Goal: Task Accomplishment & Management: Use online tool/utility

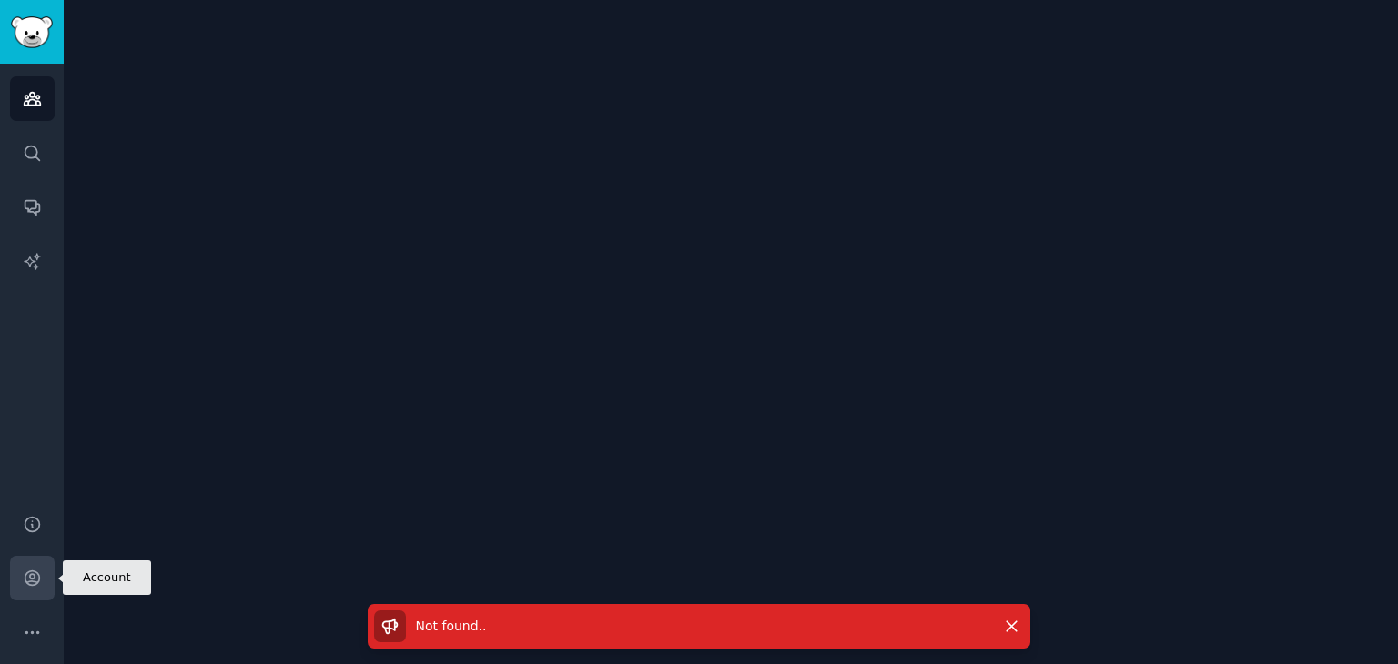
click at [24, 561] on link "Account" at bounding box center [32, 578] width 45 height 45
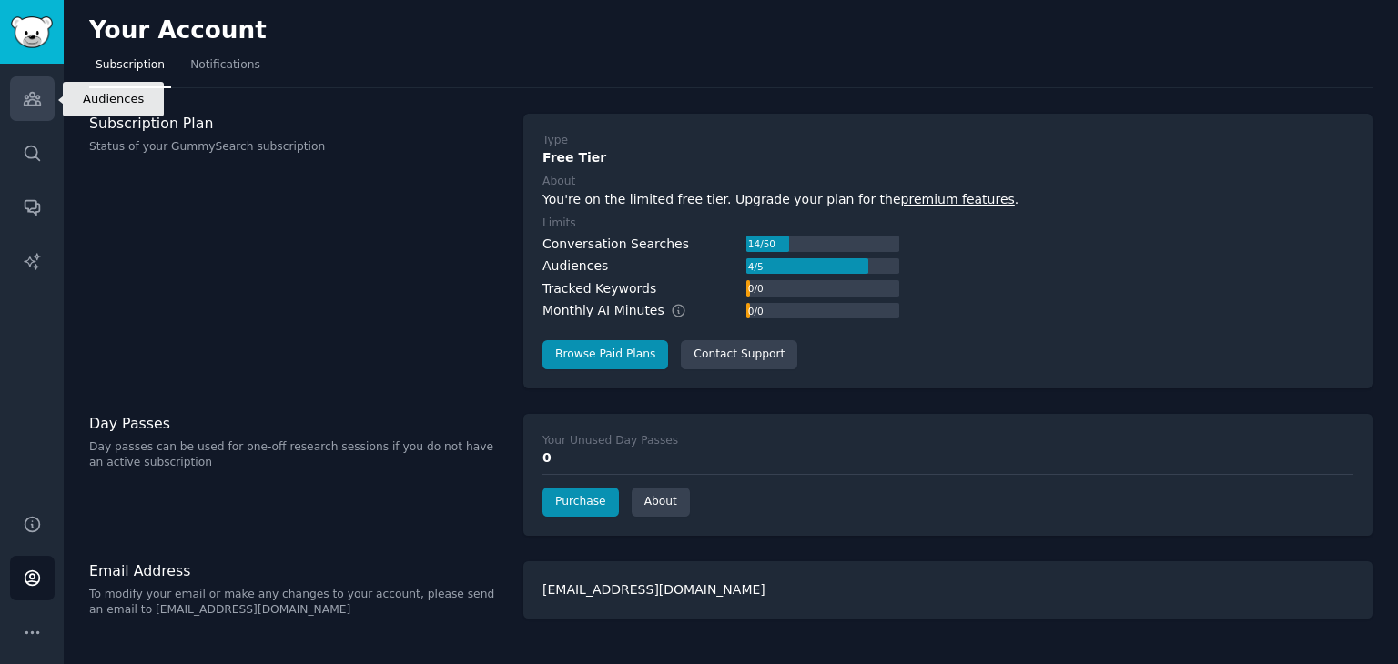
click at [23, 94] on icon "Sidebar" at bounding box center [32, 98] width 19 height 19
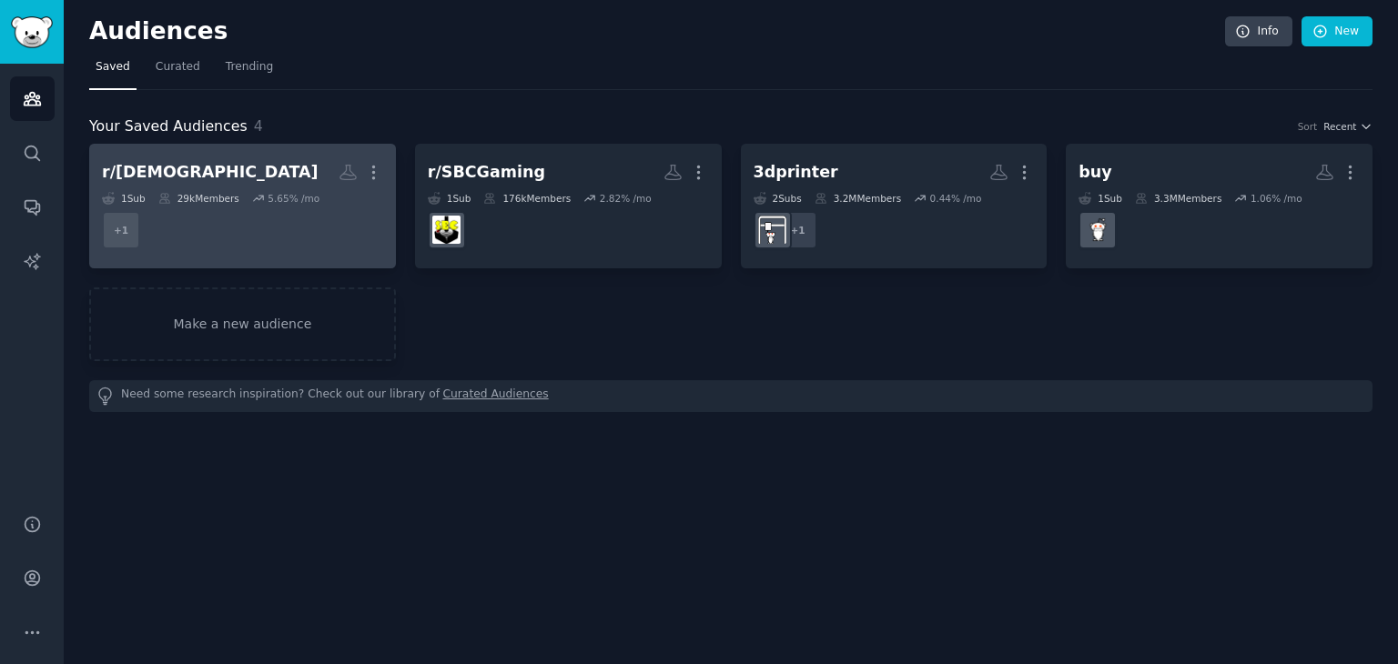
click at [252, 205] on dd "+ 1" at bounding box center [242, 230] width 281 height 51
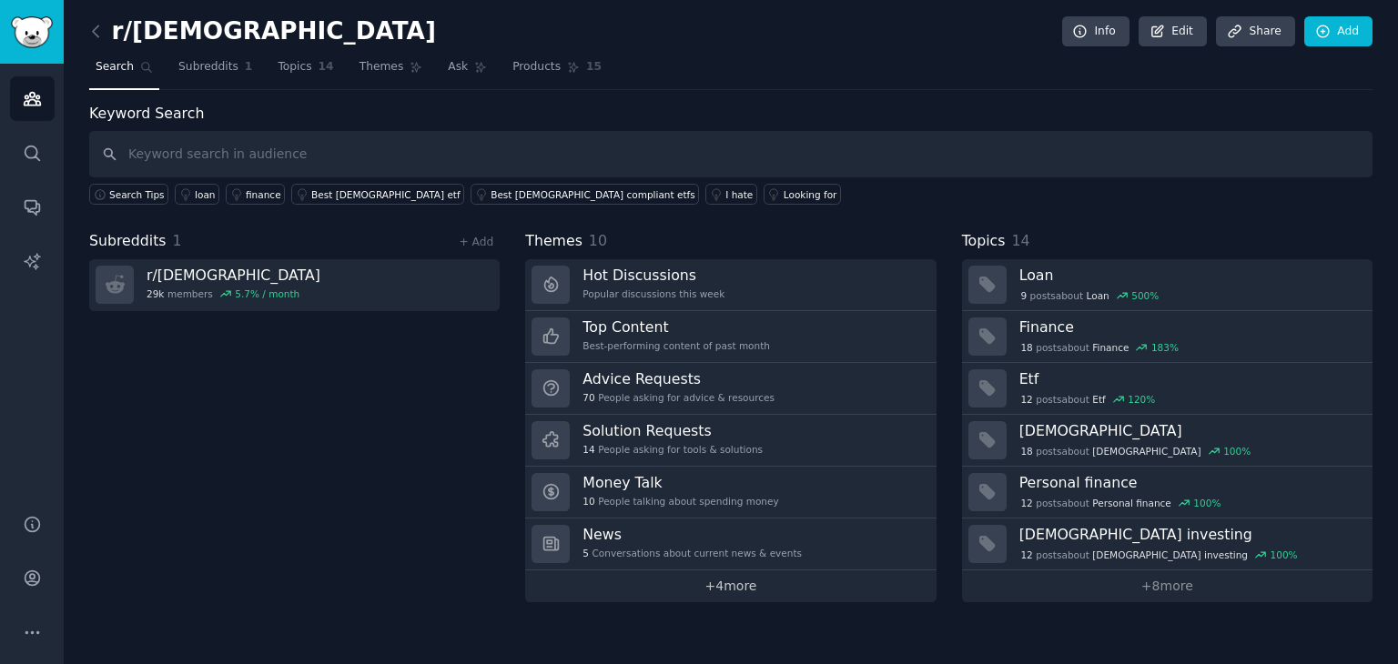
click at [732, 579] on link "+ 4 more" at bounding box center [730, 587] width 410 height 32
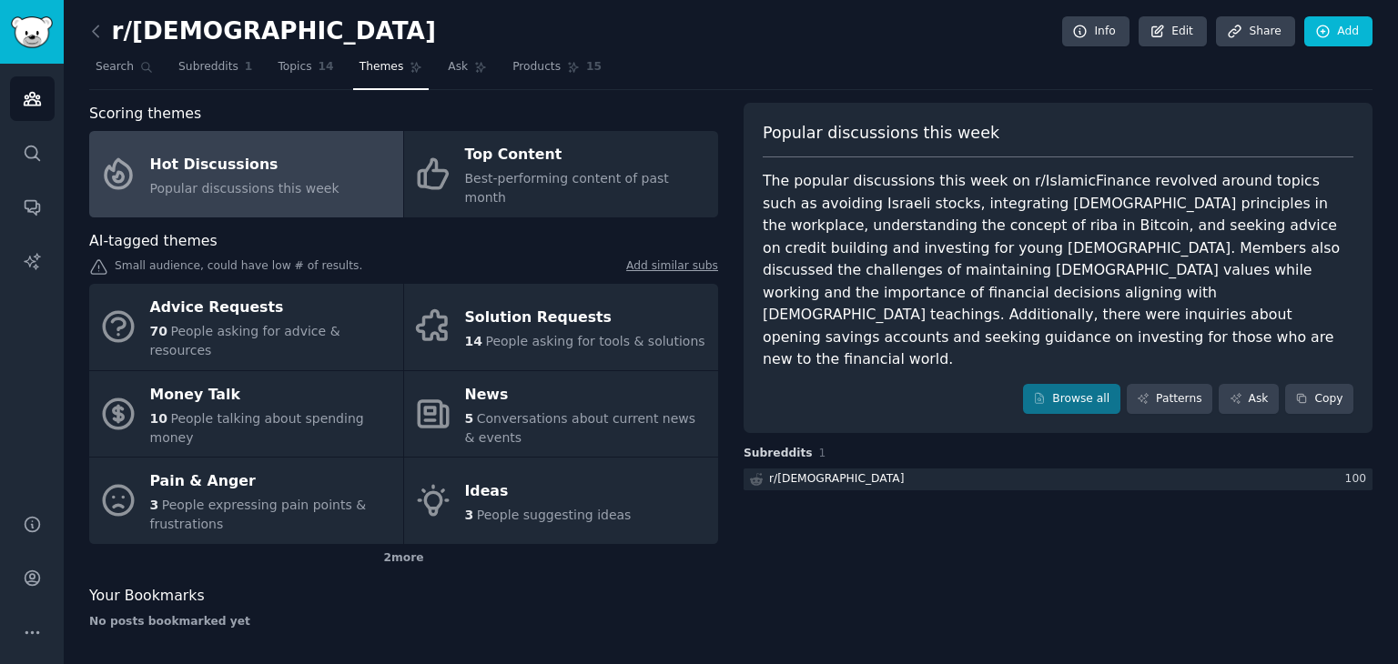
click at [917, 592] on div "Popular discussions this week The popular discussions this week on r/IslamicFin…" at bounding box center [1057, 373] width 629 height 540
click at [134, 230] on span "AI-tagged themes" at bounding box center [153, 241] width 128 height 23
click at [388, 544] on div "2 more" at bounding box center [403, 558] width 629 height 29
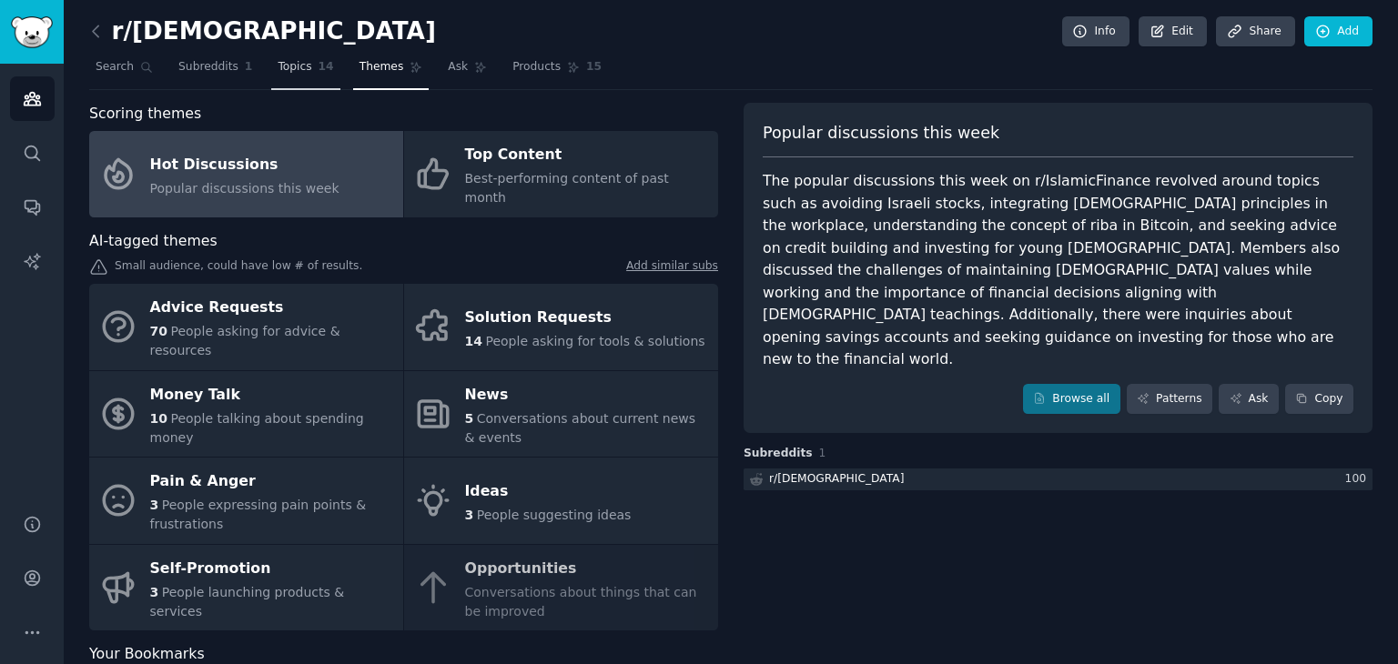
click at [285, 73] on span "Topics" at bounding box center [295, 67] width 34 height 16
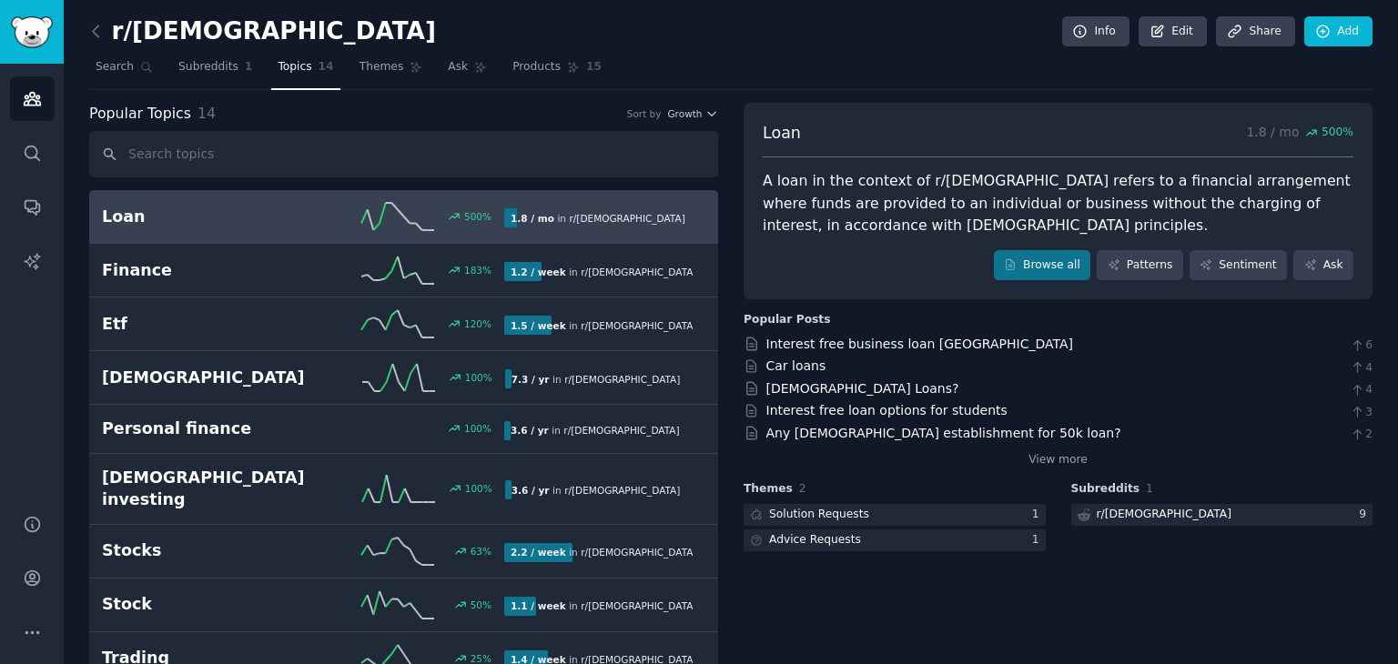
click at [771, 171] on div "A loan in the context of r/[DEMOGRAPHIC_DATA] refers to a financial arrangement…" at bounding box center [1057, 203] width 591 height 67
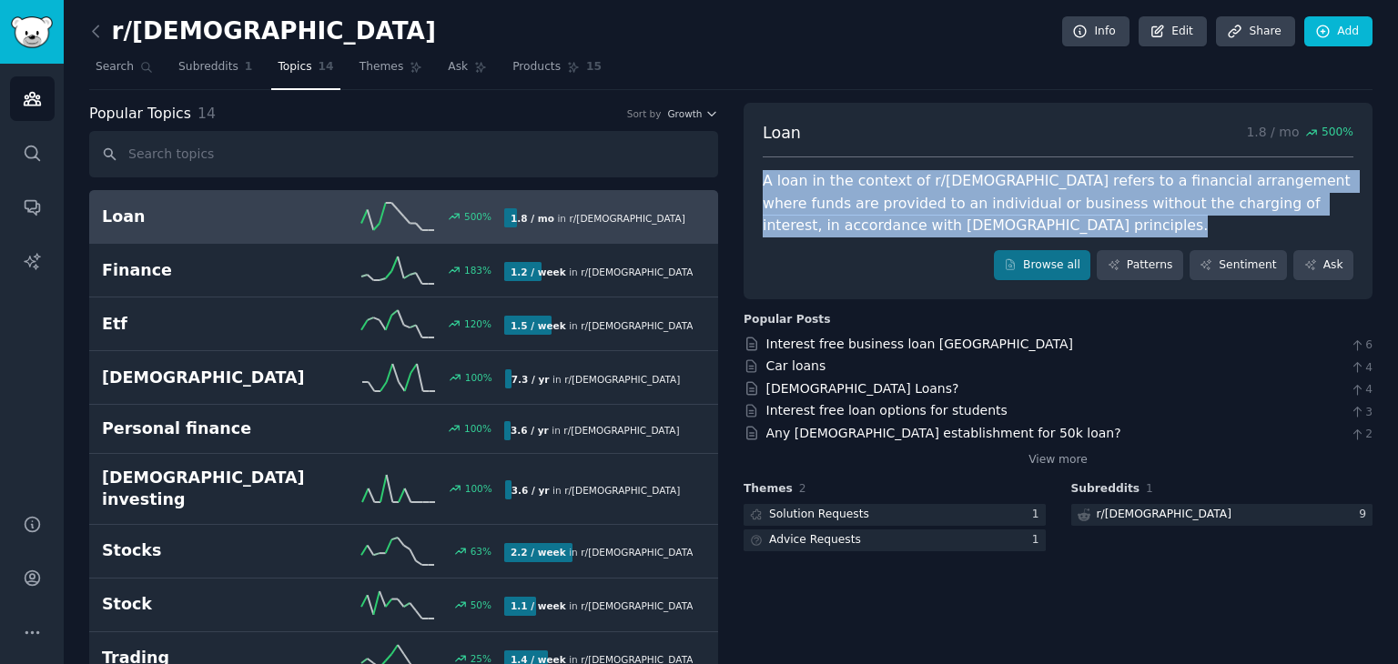
click at [771, 171] on div "A loan in the context of r/[DEMOGRAPHIC_DATA] refers to a financial arrangement…" at bounding box center [1057, 203] width 591 height 67
copy div "A loan in the context of r/[DEMOGRAPHIC_DATA] refers to a financial arrangement…"
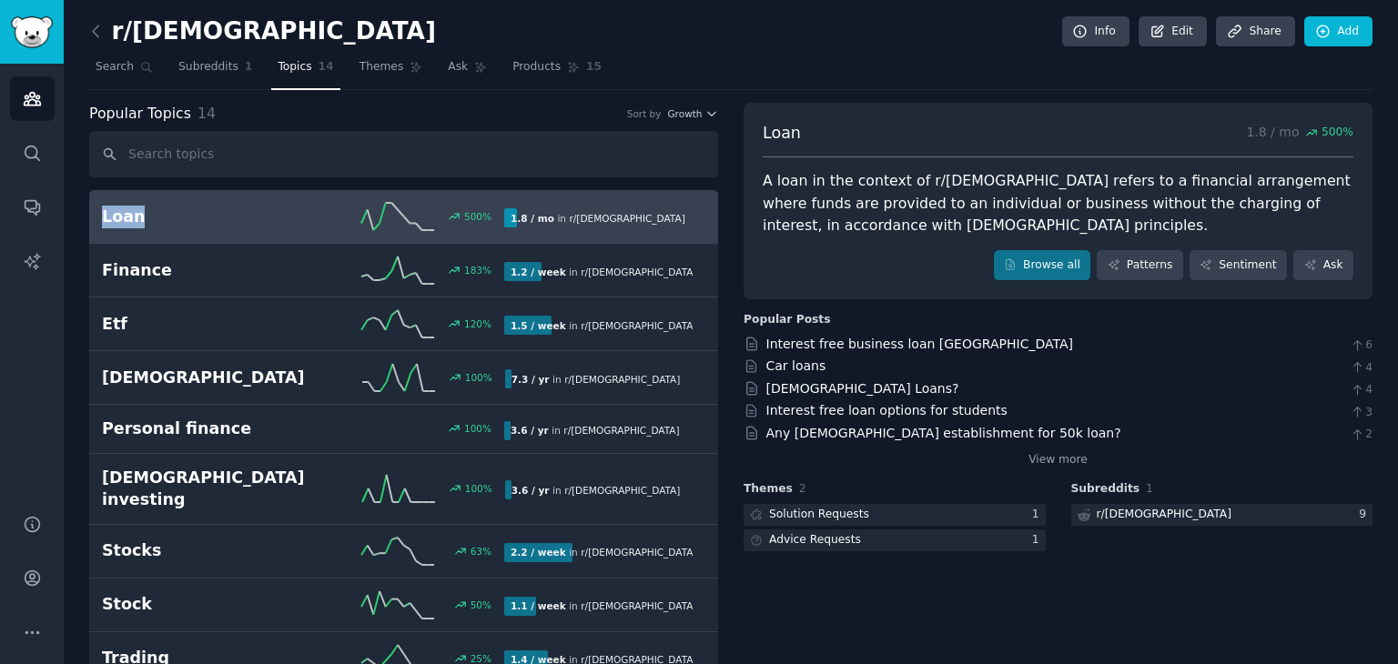
drag, startPoint x: 82, startPoint y: 206, endPoint x: 136, endPoint y: 230, distance: 59.0
click at [136, 230] on div "r/[DEMOGRAPHIC_DATA] Info Edit Share Add Search Subreddits 1 Topics 14 Themes A…" at bounding box center [731, 496] width 1334 height 992
copy h2 "Loan"
click at [70, 182] on div "r/[DEMOGRAPHIC_DATA] Info Edit Share Add Search Subreddits 1 Topics 14 Themes A…" at bounding box center [731, 496] width 1334 height 992
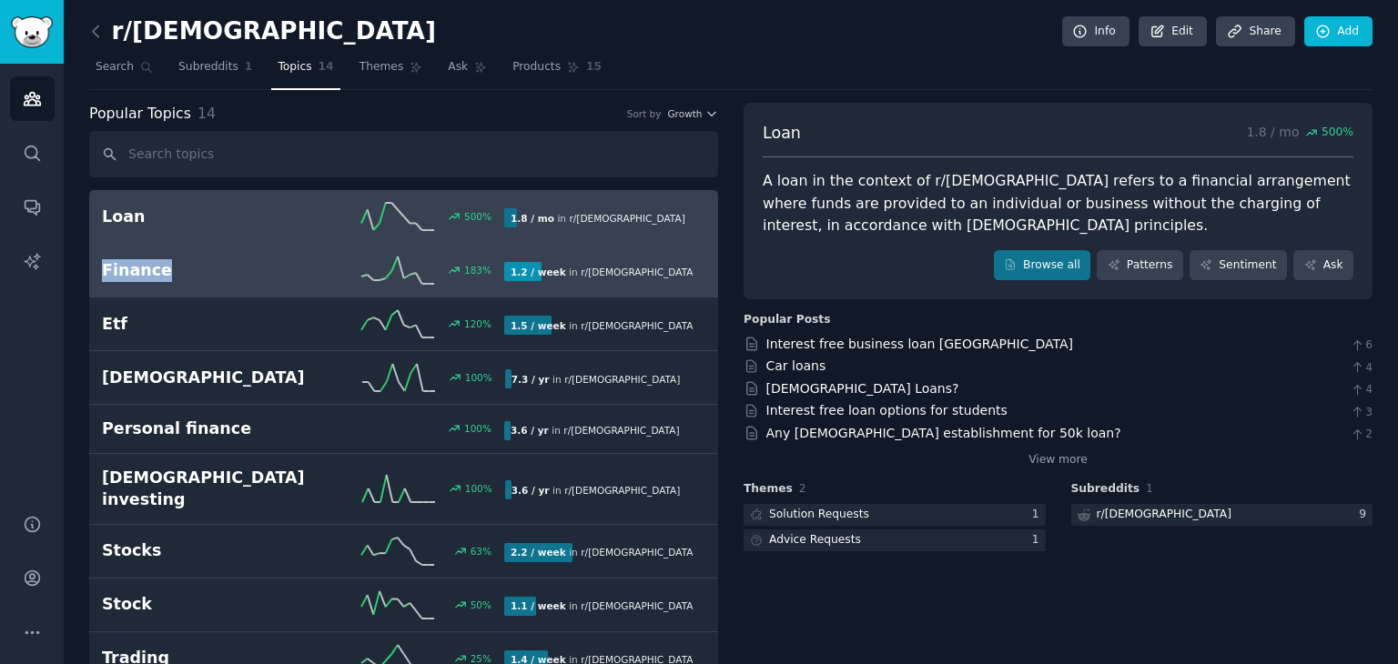
drag, startPoint x: 85, startPoint y: 250, endPoint x: 173, endPoint y: 270, distance: 90.5
click at [173, 270] on div "r/[DEMOGRAPHIC_DATA] Info Edit Share Add Search Subreddits 1 Topics 14 Themes A…" at bounding box center [731, 496] width 1334 height 992
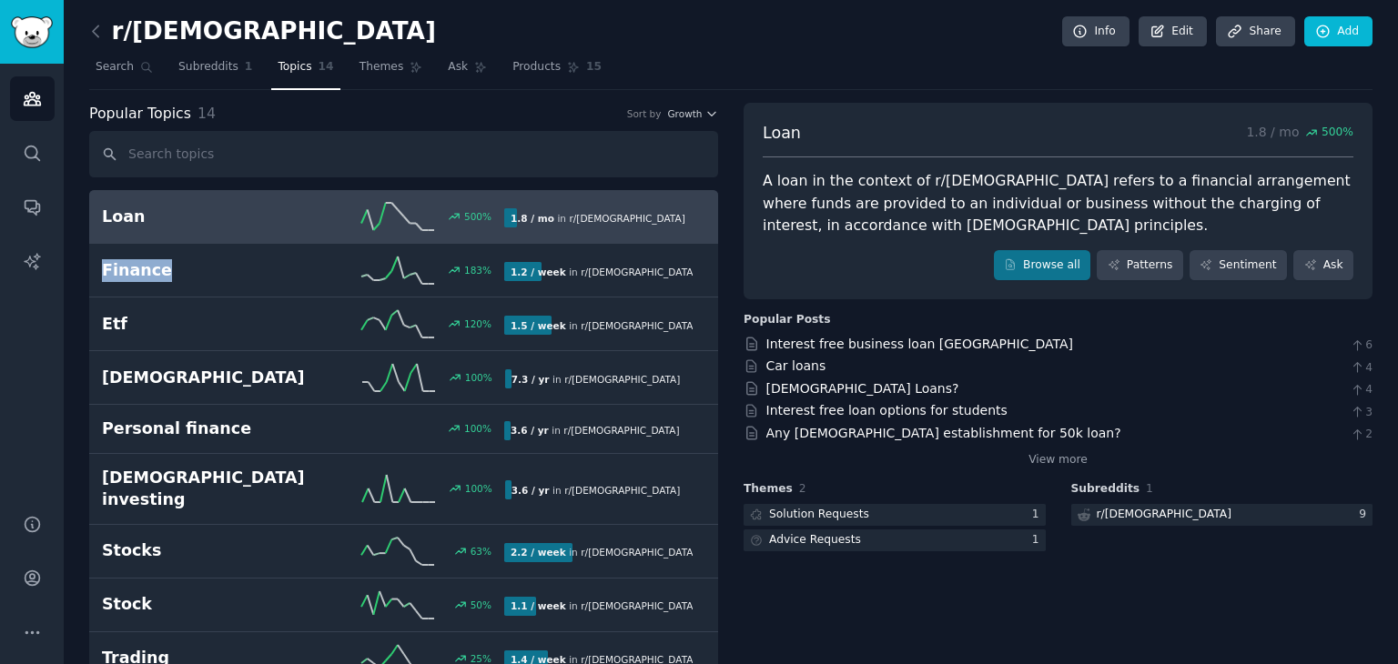
copy h2 "Finance"
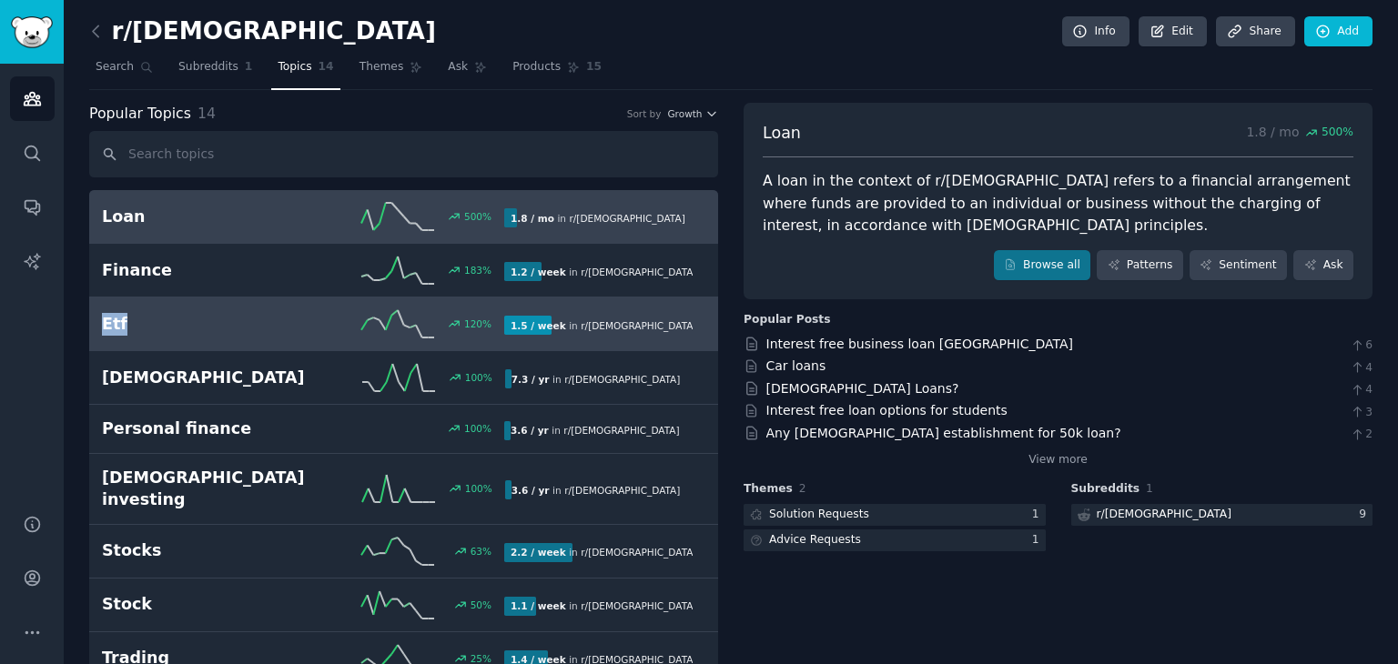
drag, startPoint x: 78, startPoint y: 318, endPoint x: 152, endPoint y: 326, distance: 74.1
click at [152, 326] on div "r/[DEMOGRAPHIC_DATA] Info Edit Share Add Search Subreddits 1 Topics 14 Themes A…" at bounding box center [731, 496] width 1334 height 992
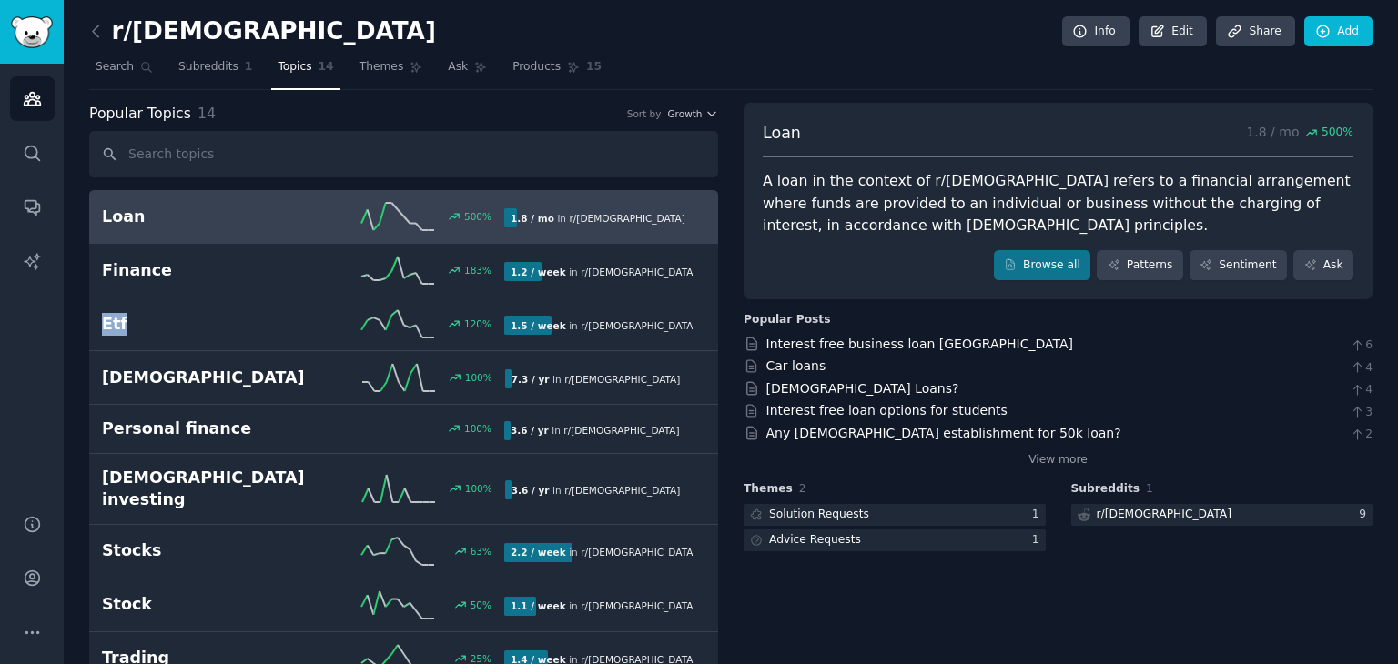
copy h2 "Etf"
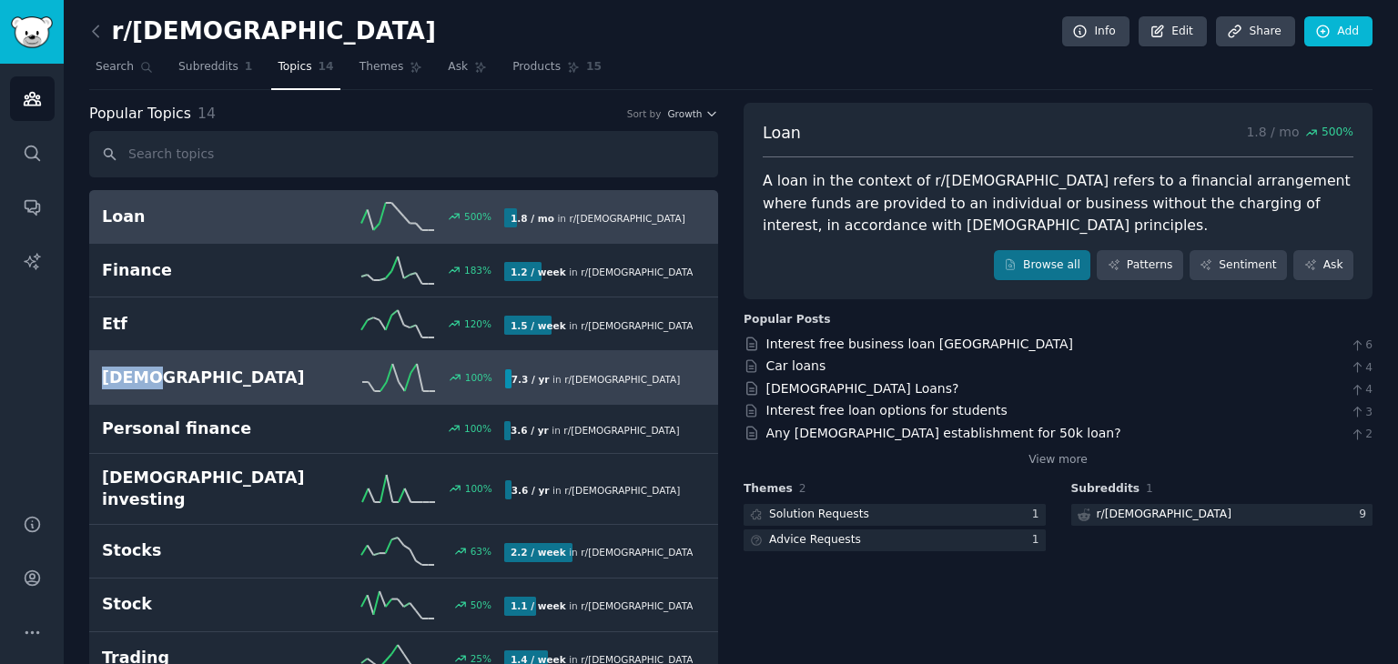
drag, startPoint x: 83, startPoint y: 378, endPoint x: 137, endPoint y: 376, distance: 54.6
click at [137, 376] on div "r/[DEMOGRAPHIC_DATA] Info Edit Share Add Search Subreddits 1 Topics 14 Themes A…" at bounding box center [731, 496] width 1334 height 992
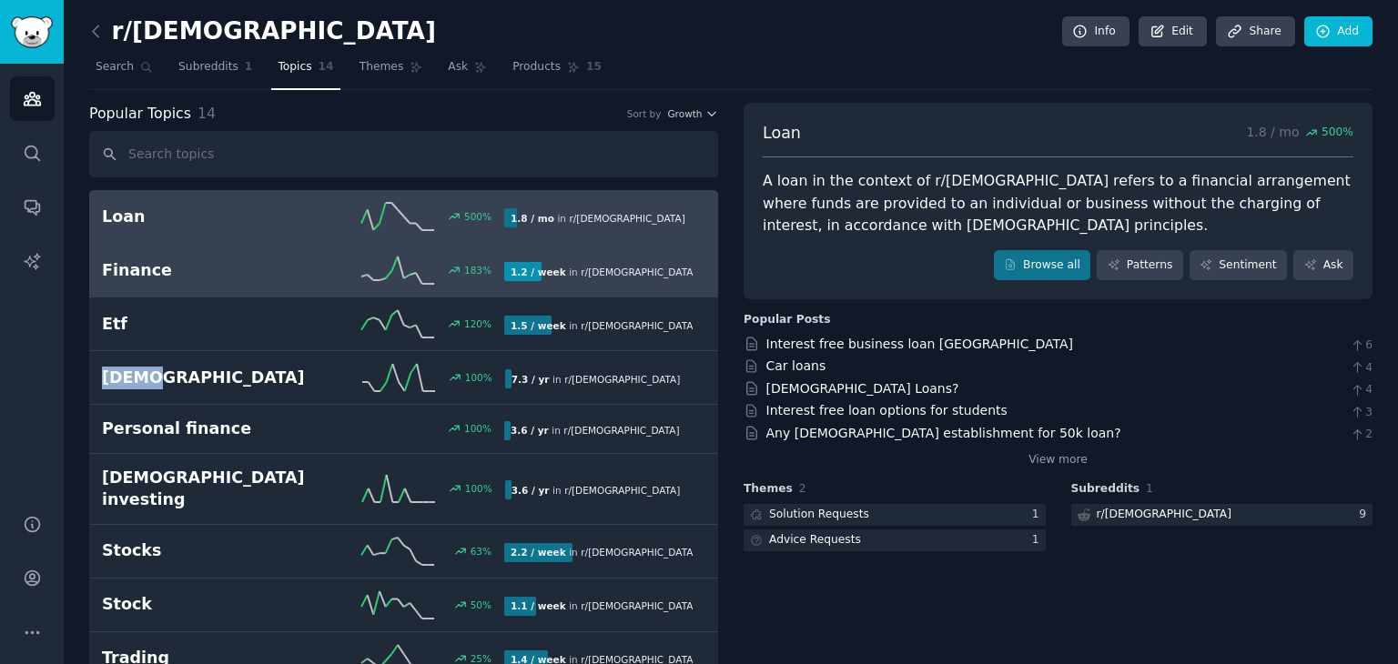
copy h2 "[DEMOGRAPHIC_DATA]"
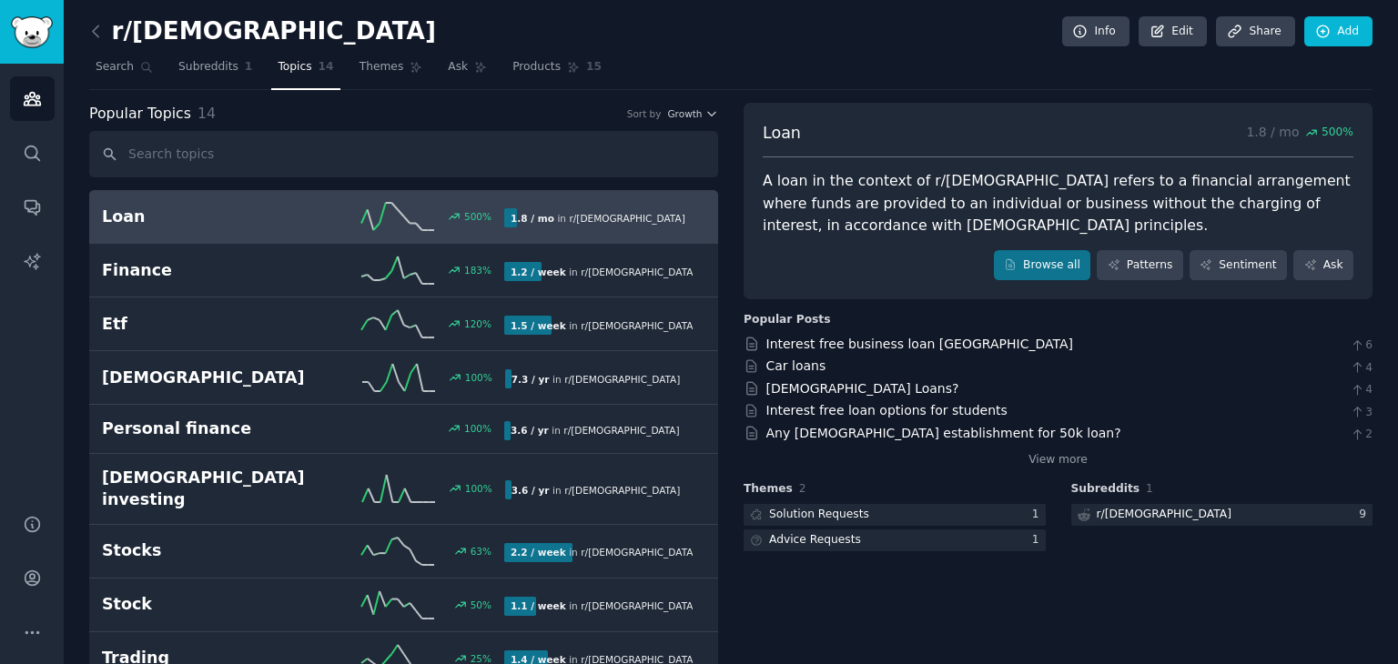
click at [76, 409] on div "r/[DEMOGRAPHIC_DATA] Info Edit Share Add Search Subreddits 1 Topics 14 Themes A…" at bounding box center [731, 496] width 1334 height 992
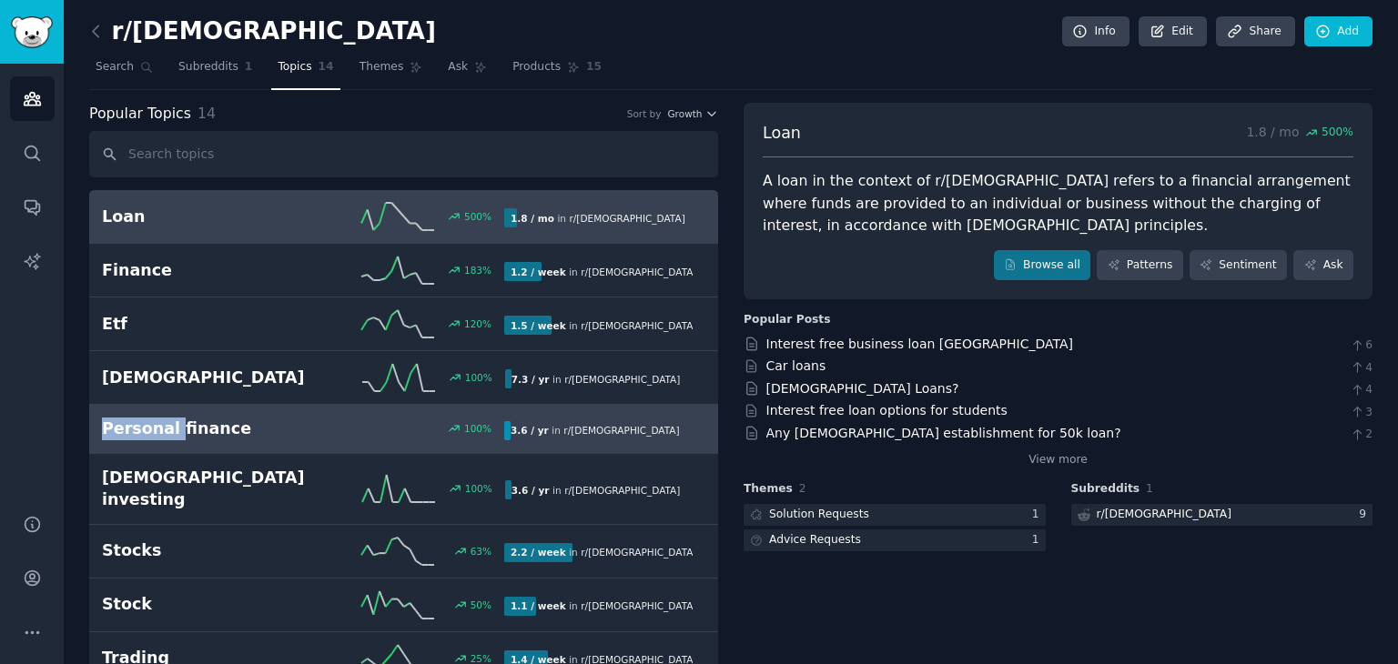
drag, startPoint x: 76, startPoint y: 425, endPoint x: 167, endPoint y: 425, distance: 91.9
click at [167, 425] on div "r/[DEMOGRAPHIC_DATA] Info Edit Share Add Search Subreddits 1 Topics 14 Themes A…" at bounding box center [731, 496] width 1334 height 992
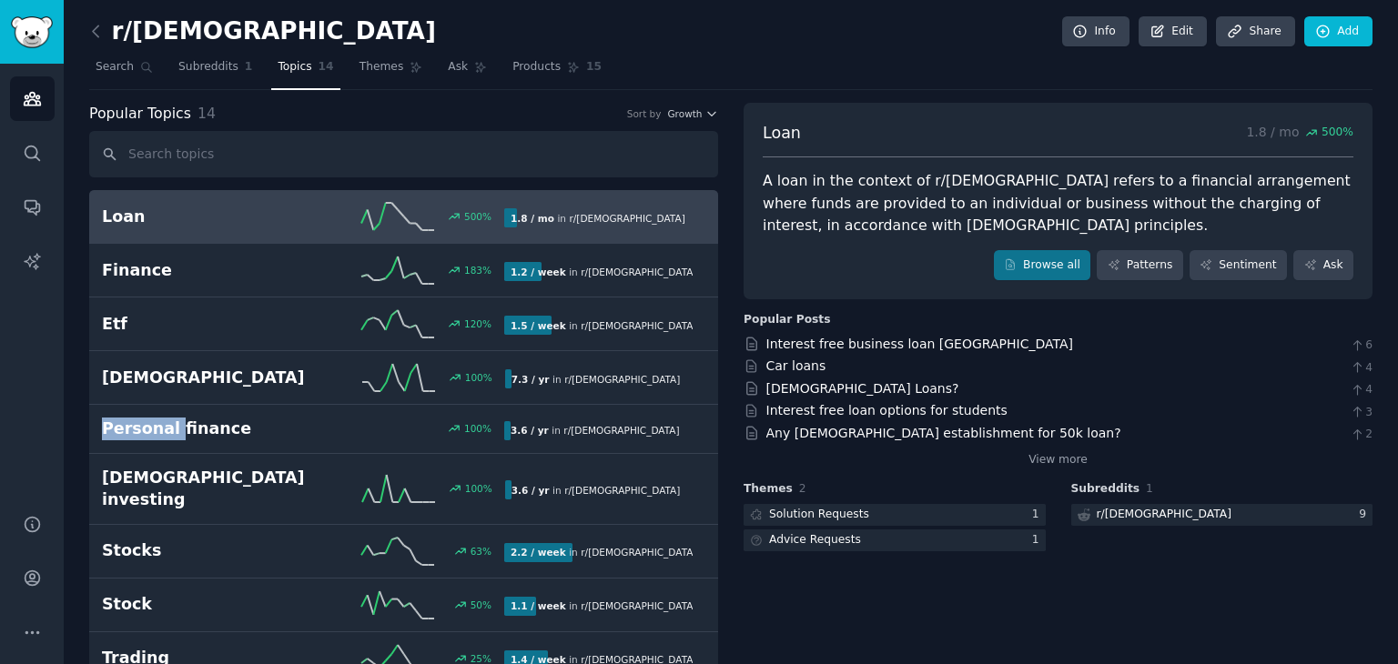
click at [86, 443] on div "r/[DEMOGRAPHIC_DATA] Info Edit Share Add Search Subreddits 1 Topics 14 Themes A…" at bounding box center [731, 496] width 1334 height 992
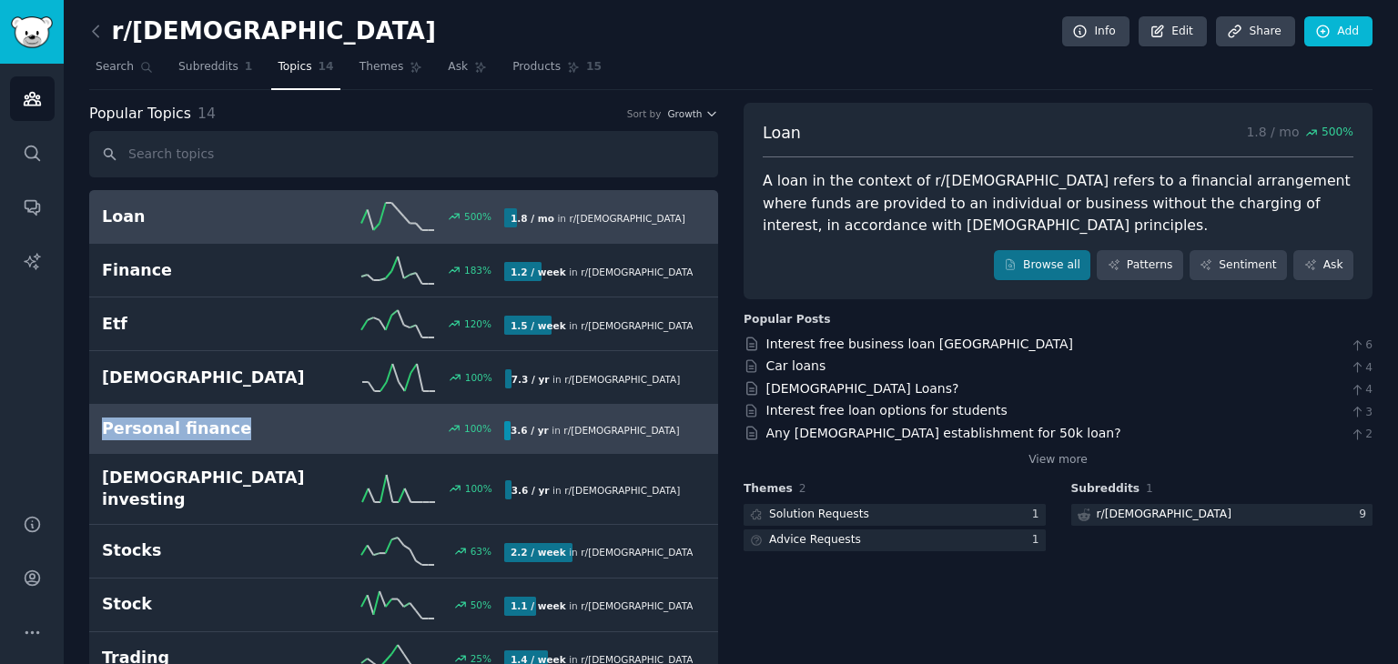
drag, startPoint x: 87, startPoint y: 430, endPoint x: 226, endPoint y: 419, distance: 138.8
click at [226, 419] on div "r/[DEMOGRAPHIC_DATA] Info Edit Share Add Search Subreddits 1 Topics 14 Themes A…" at bounding box center [731, 496] width 1334 height 992
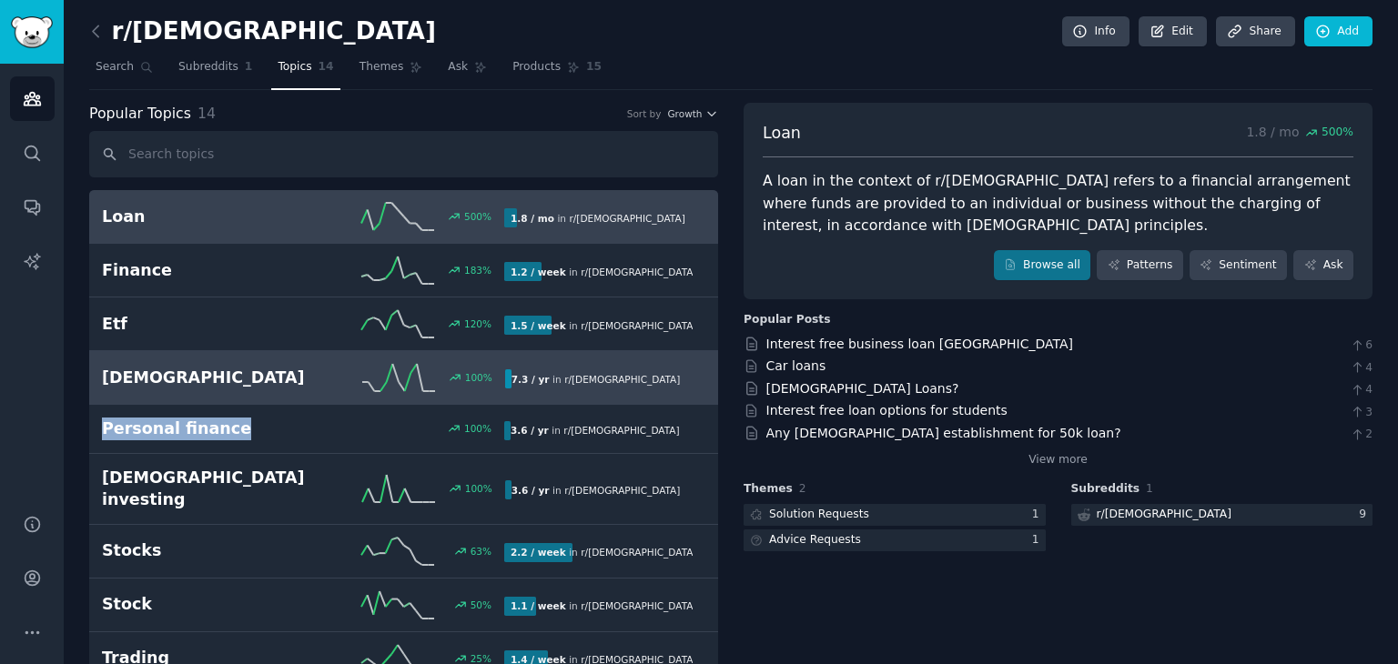
copy h2 "Personal finance"
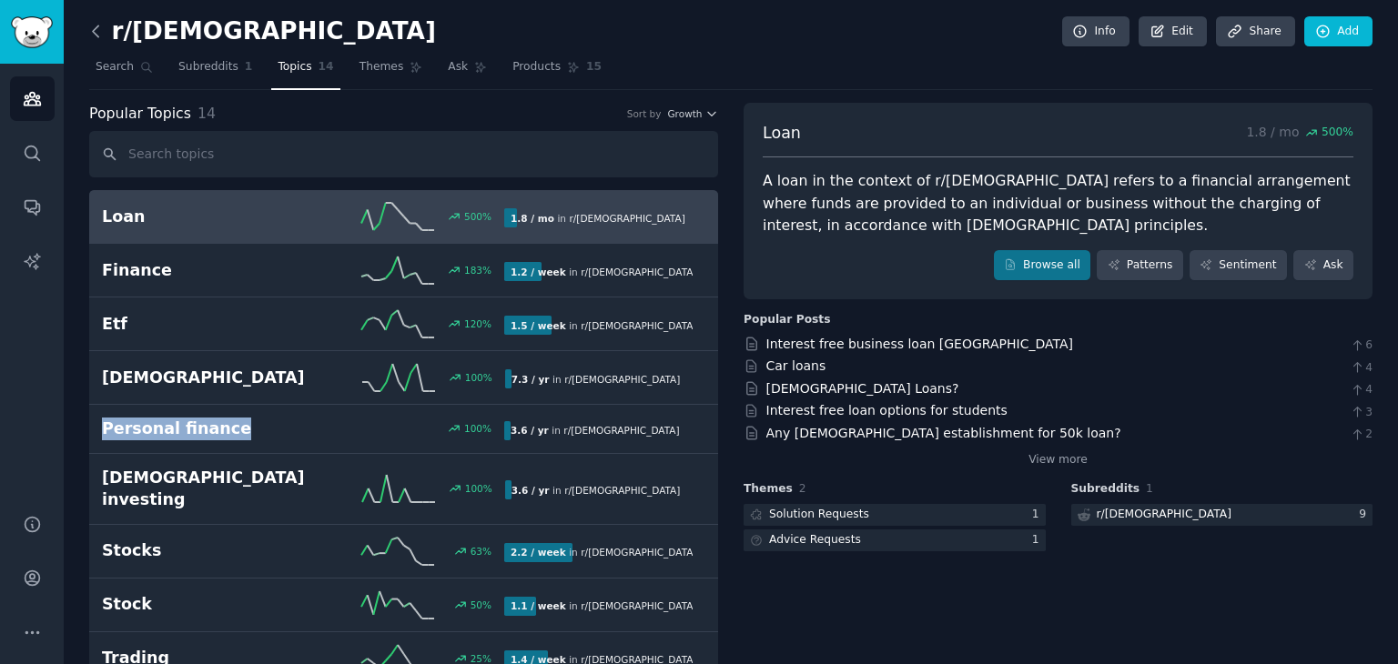
click at [99, 27] on icon at bounding box center [95, 31] width 19 height 19
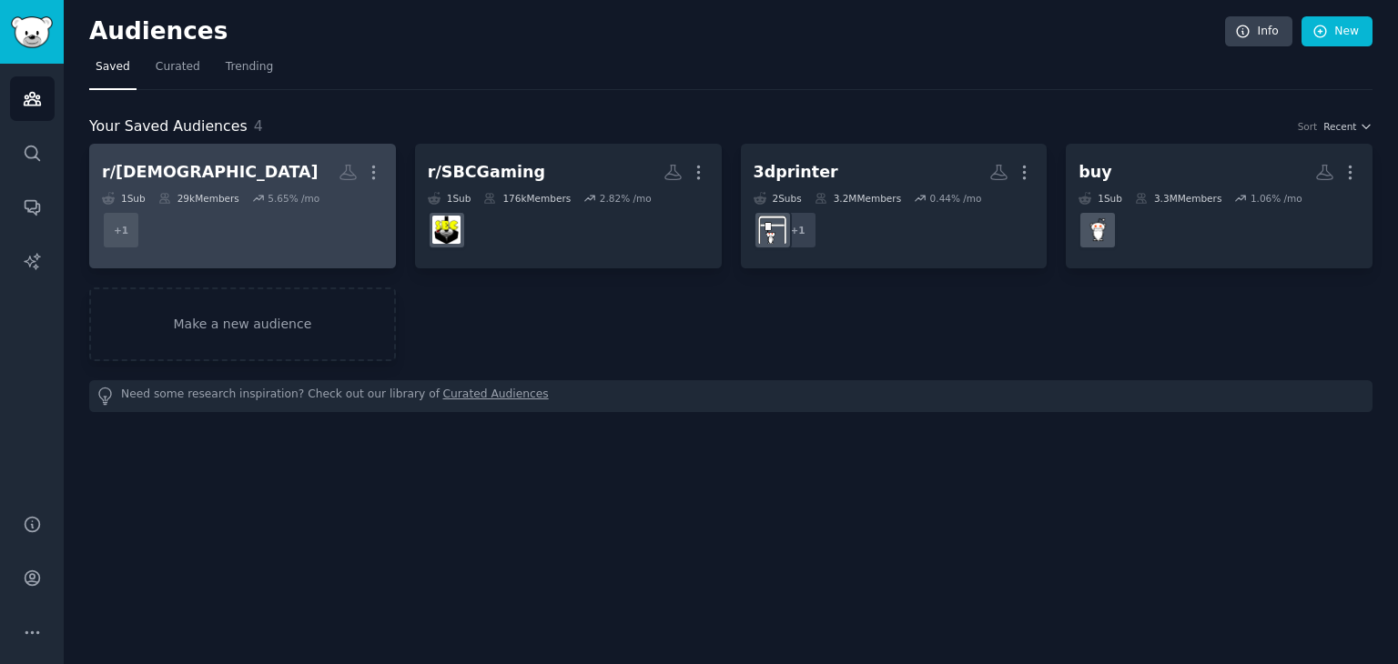
click at [295, 197] on div "5.65 % /mo" at bounding box center [294, 198] width 52 height 13
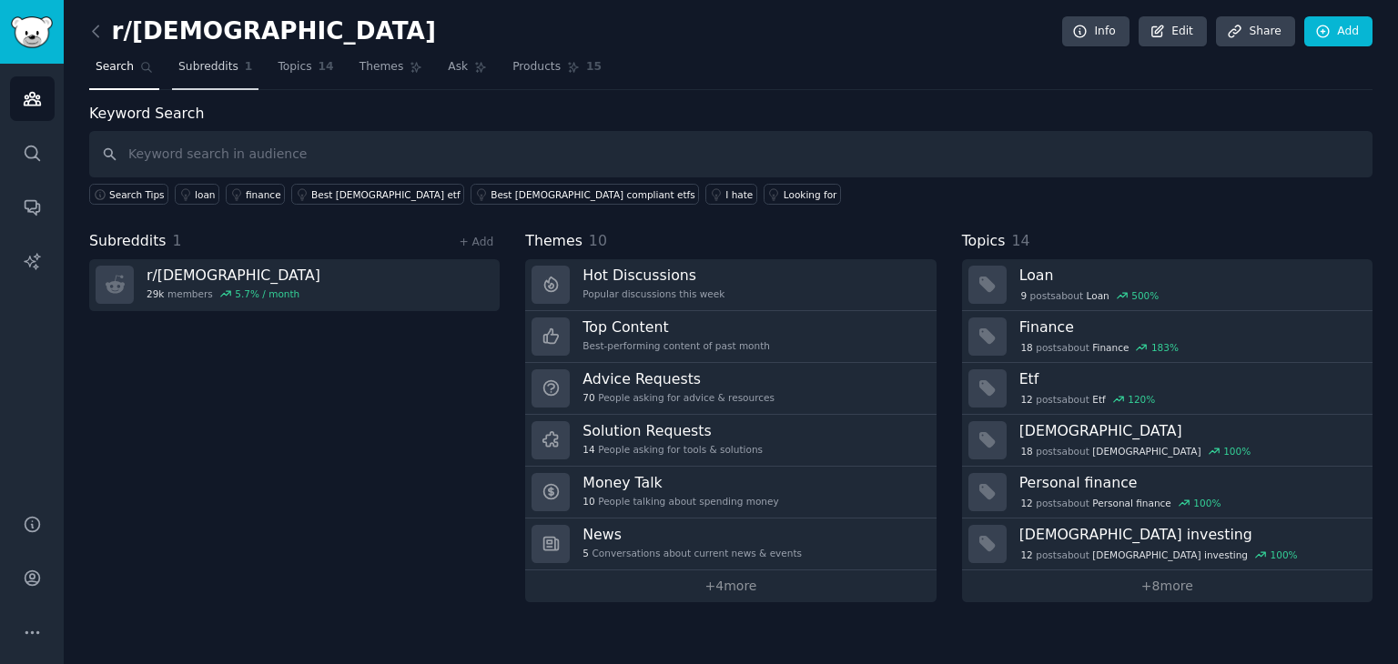
click at [198, 70] on span "Subreddits" at bounding box center [208, 67] width 60 height 16
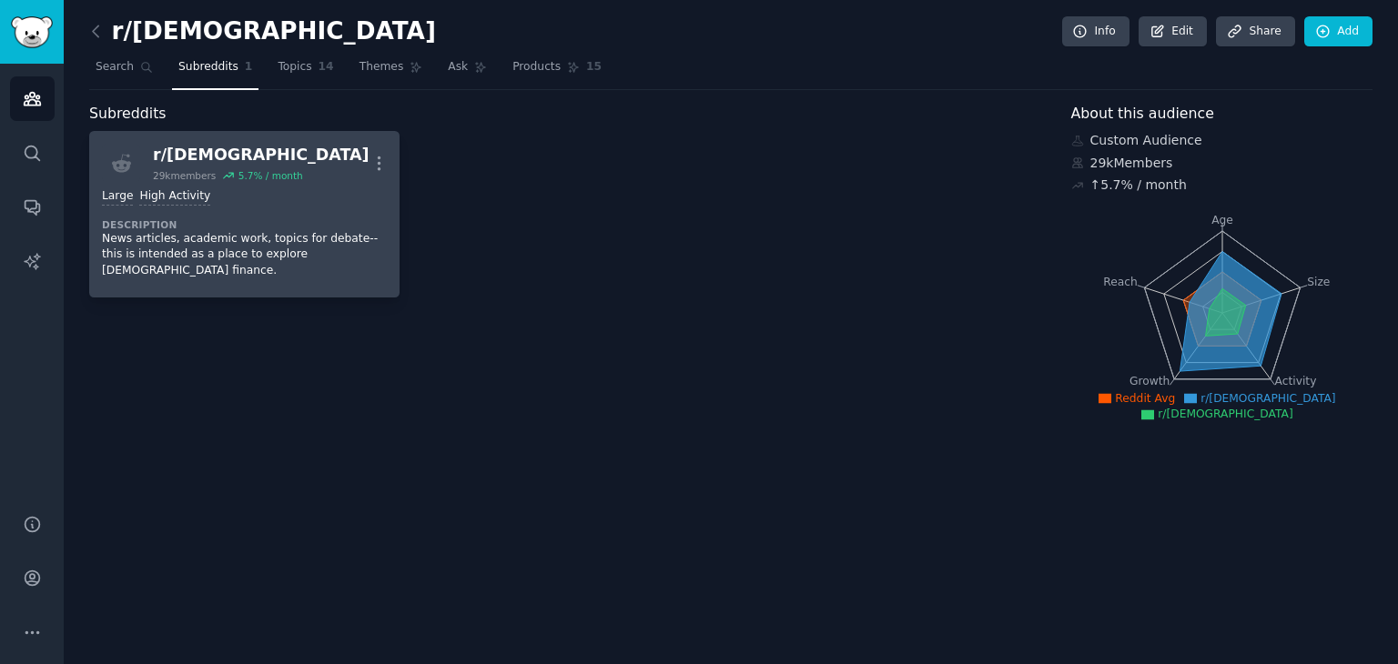
click at [293, 190] on div "Large High Activity" at bounding box center [244, 196] width 285 height 17
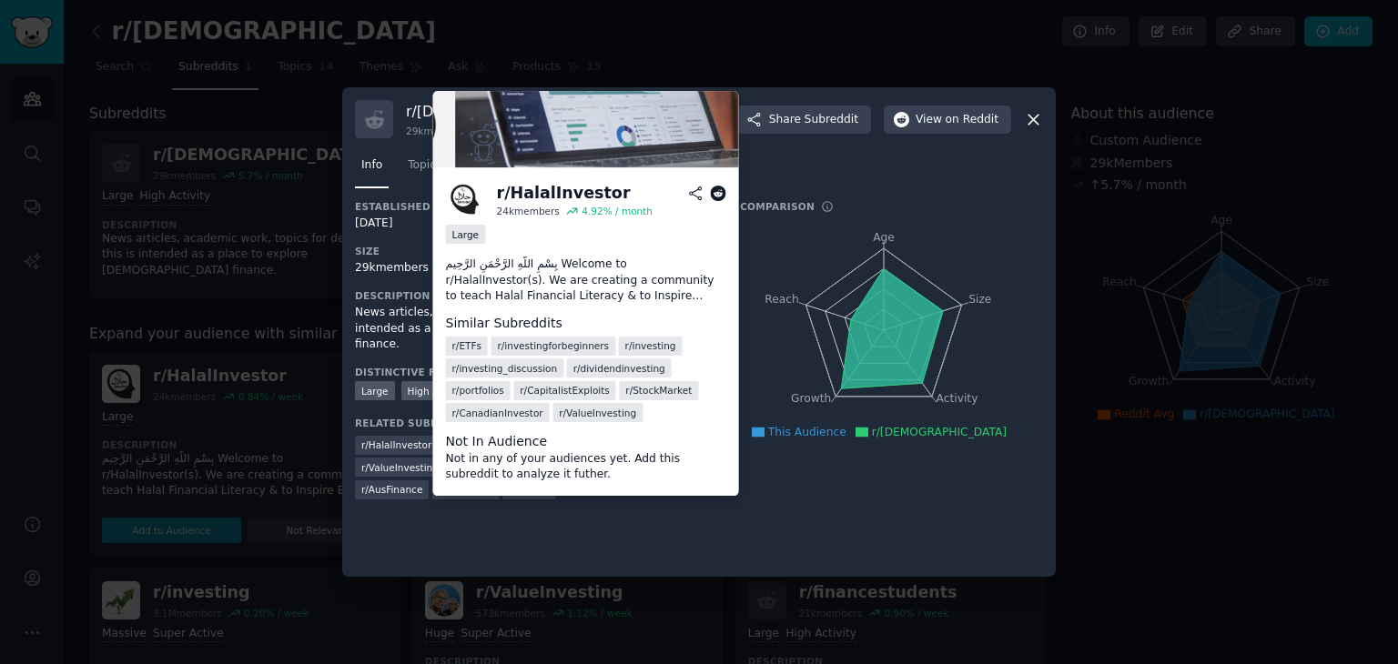
click at [386, 439] on span "r/ HalalInvestor" at bounding box center [396, 445] width 70 height 13
copy span "HalalInvestor"
drag, startPoint x: 357, startPoint y: 426, endPoint x: 421, endPoint y: 429, distance: 64.7
click at [421, 436] on div "r/ HalalInvestor" at bounding box center [396, 445] width 83 height 19
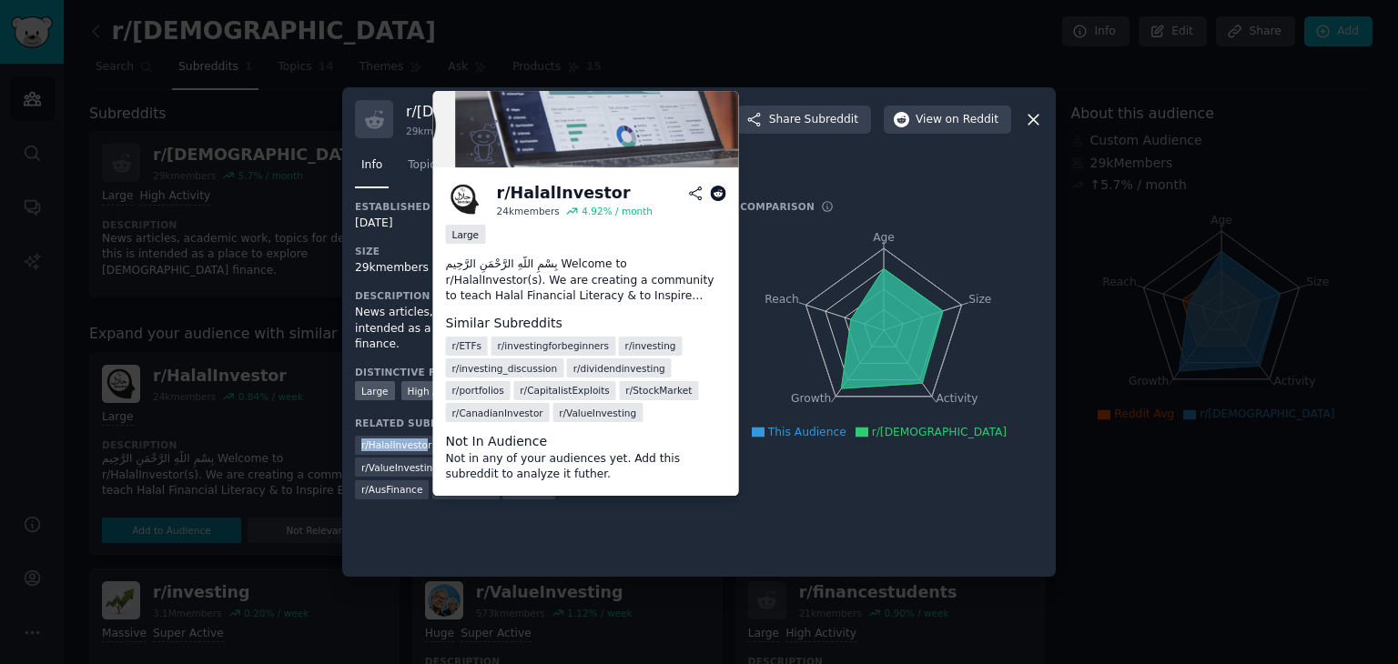
copy span "r/ HalalInvesto"
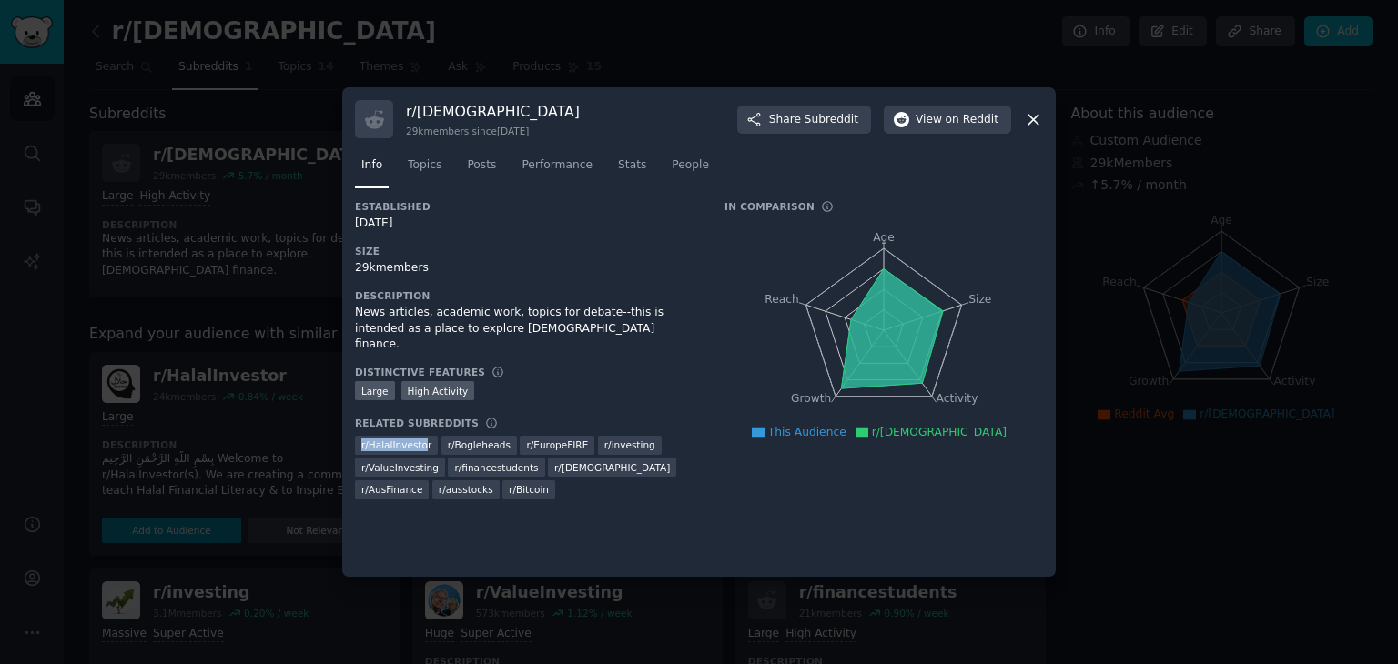
click at [1030, 112] on icon at bounding box center [1033, 119] width 19 height 19
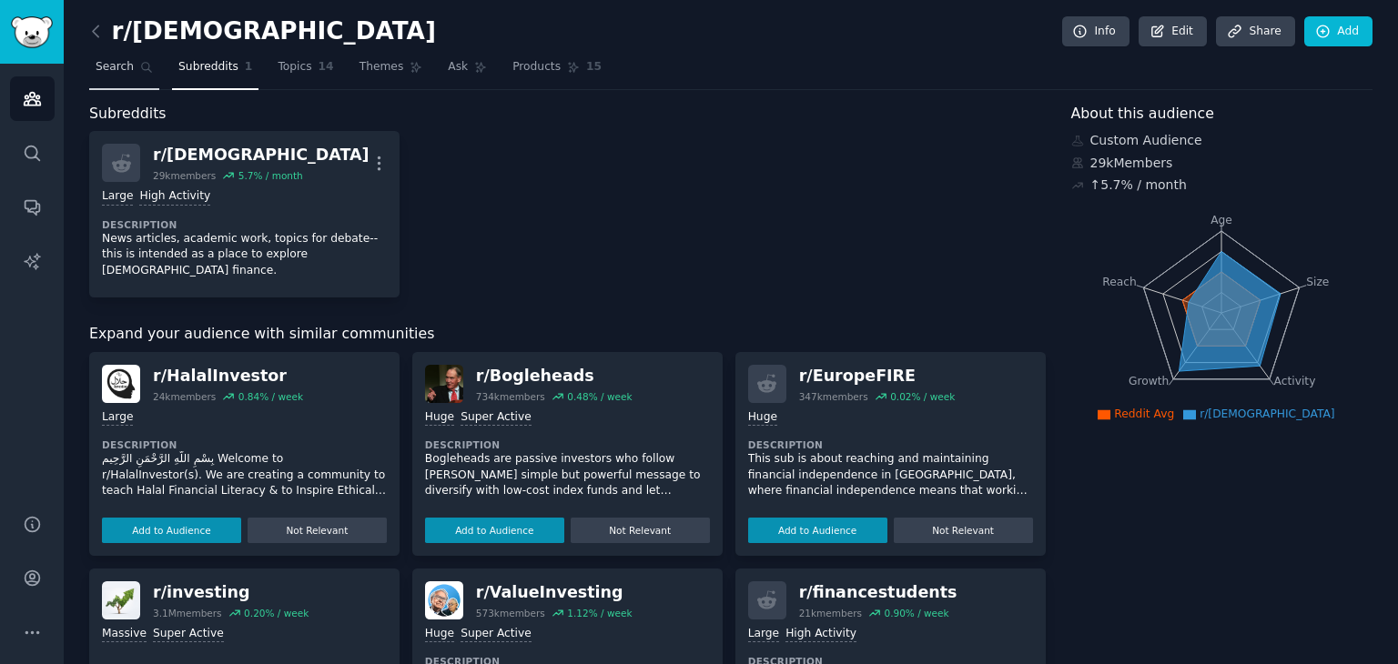
click at [143, 56] on link "Search" at bounding box center [124, 71] width 70 height 37
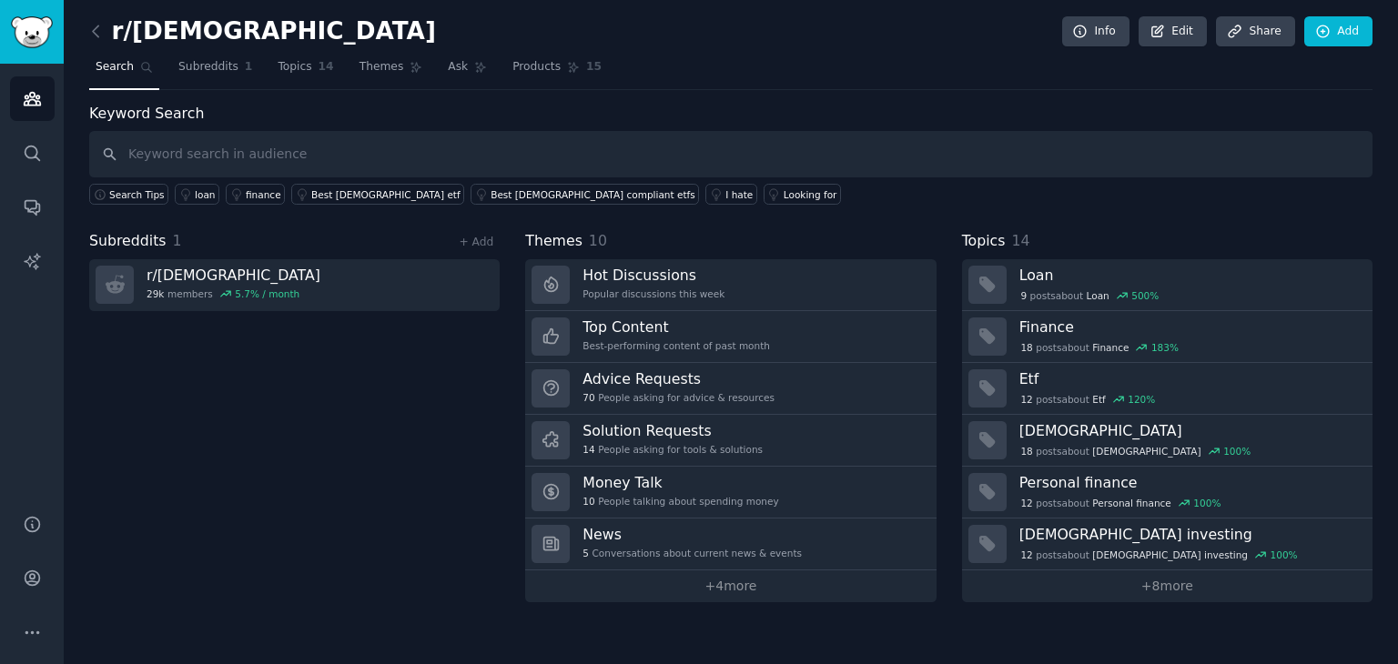
click at [540, 165] on input "text" at bounding box center [730, 154] width 1283 height 46
type input "r/HalalInvestor"
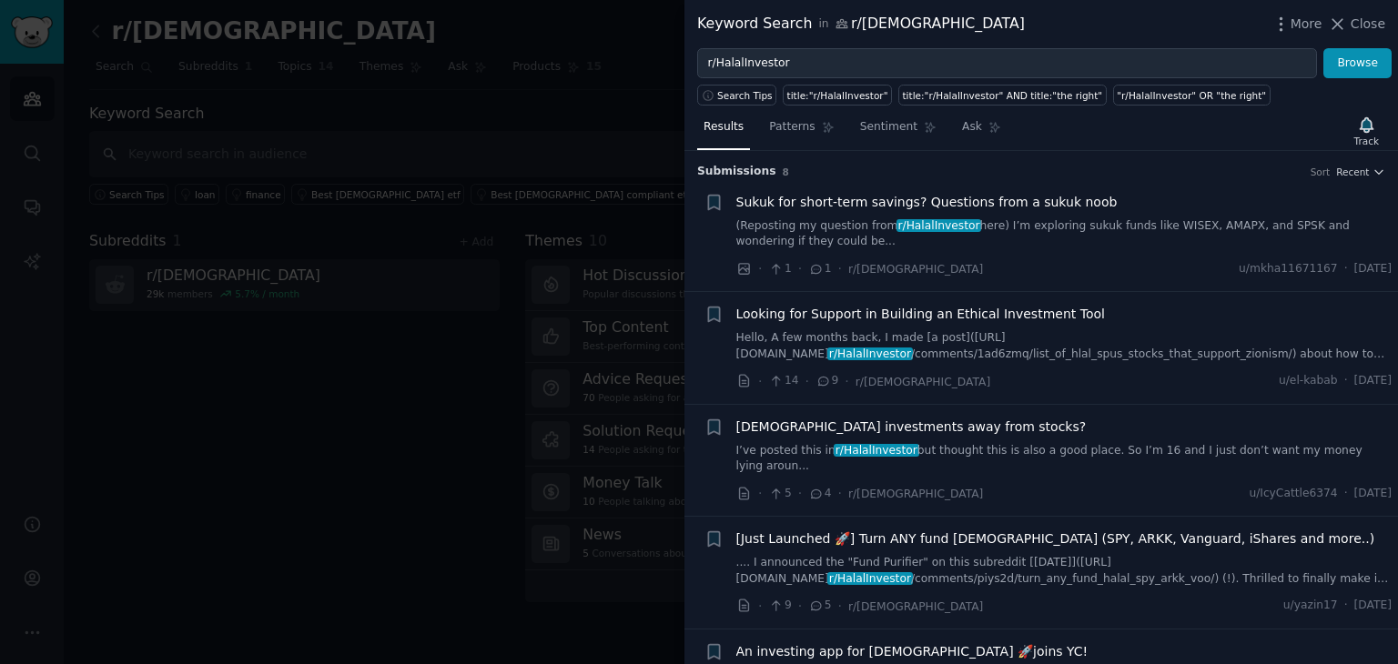
click at [570, 88] on div at bounding box center [699, 332] width 1398 height 664
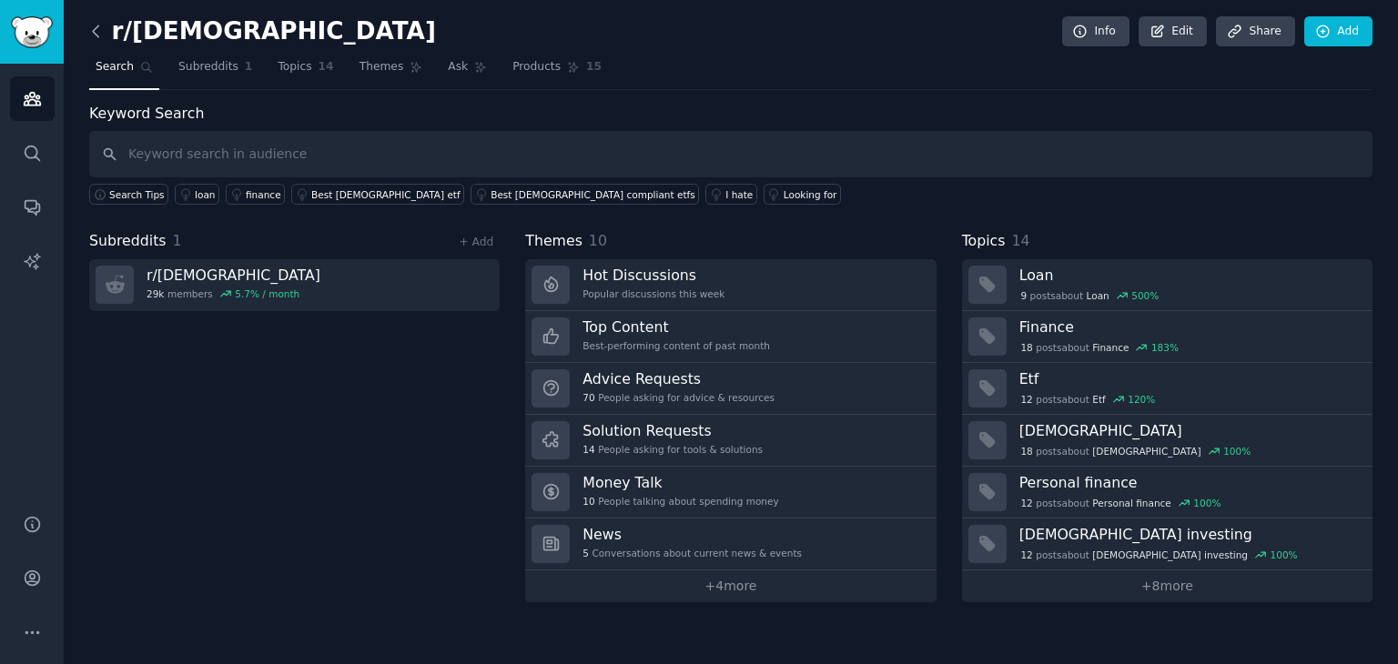
click at [95, 35] on icon at bounding box center [95, 31] width 19 height 19
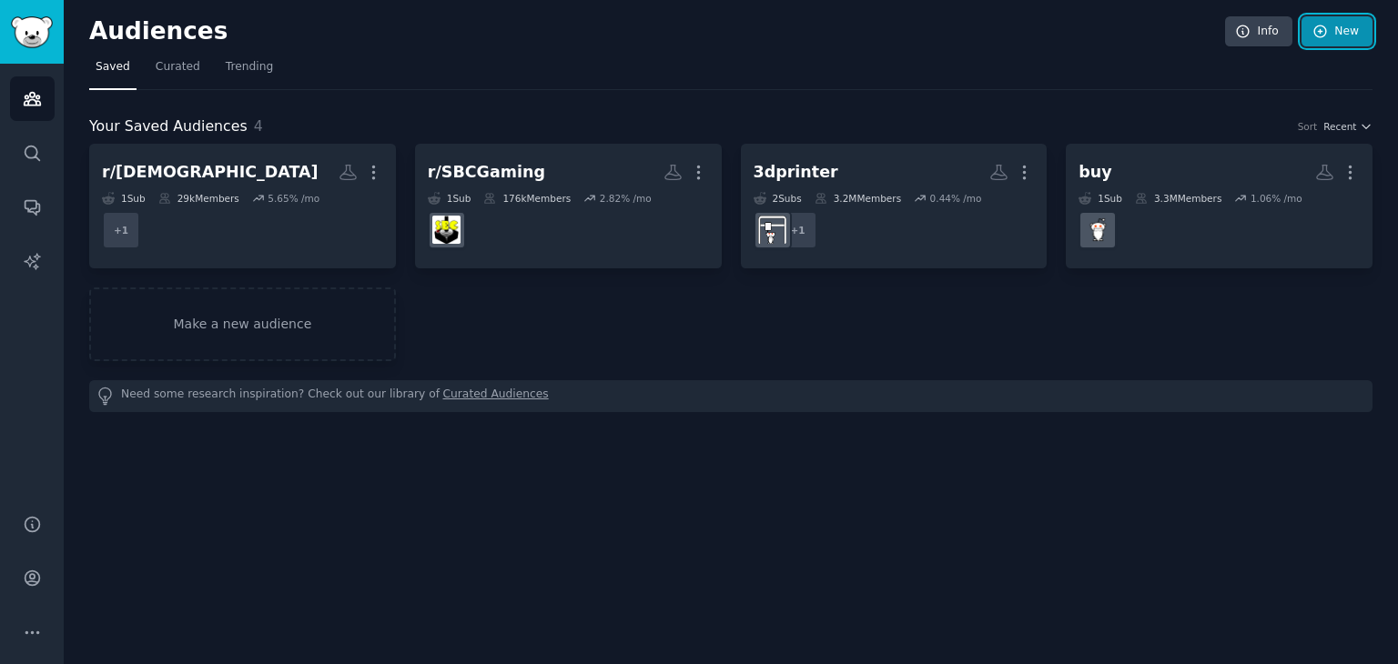
click at [1332, 35] on link "New" at bounding box center [1336, 31] width 71 height 31
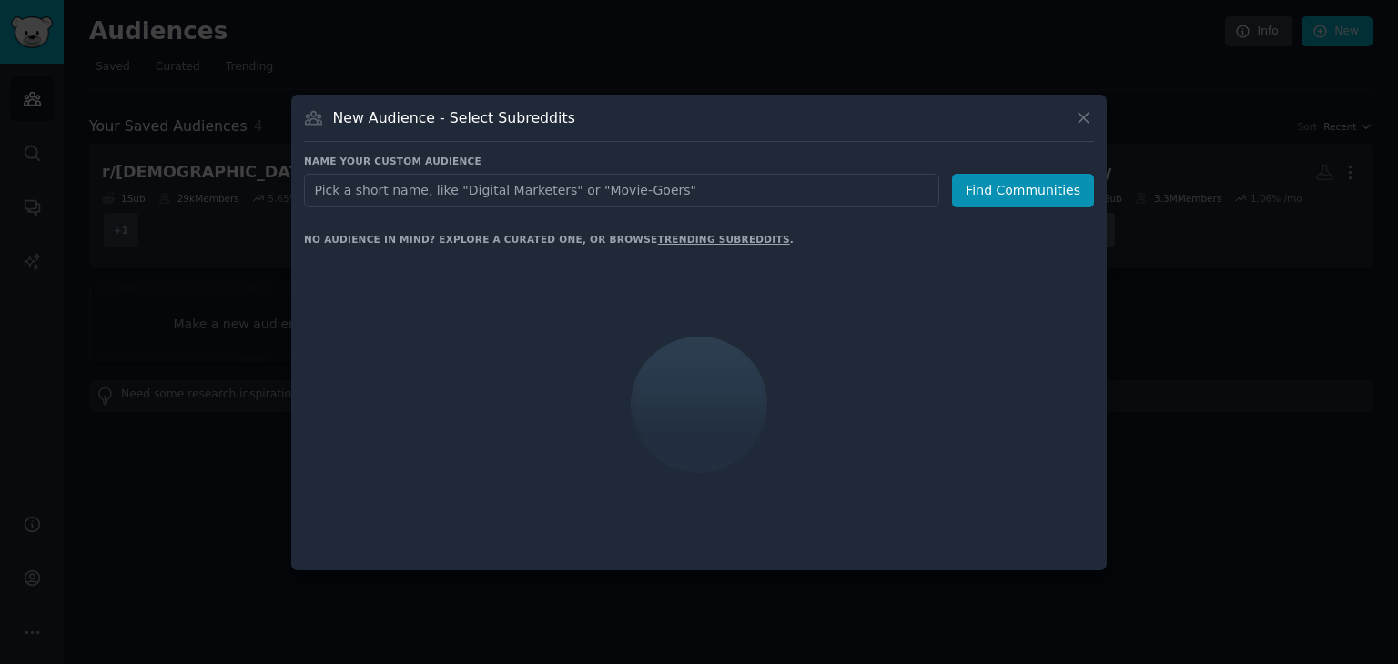
click at [793, 192] on input "text" at bounding box center [621, 191] width 635 height 34
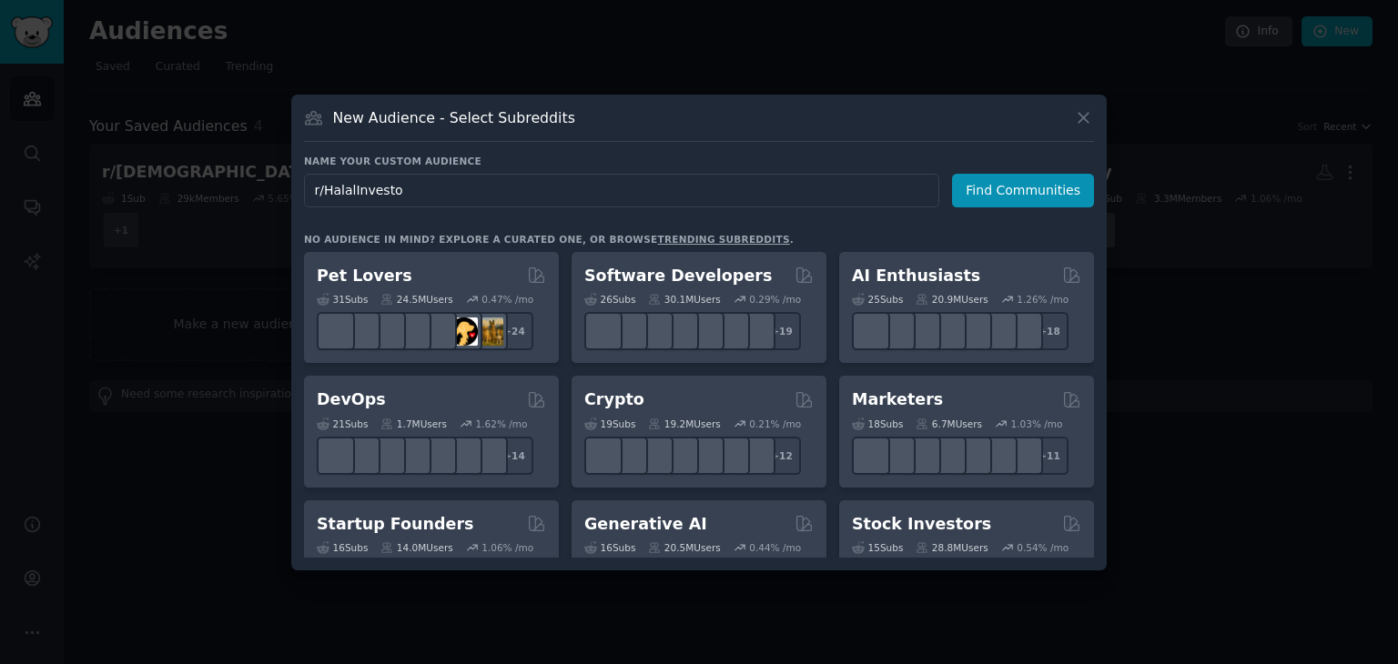
type input "r/HalalInvestor"
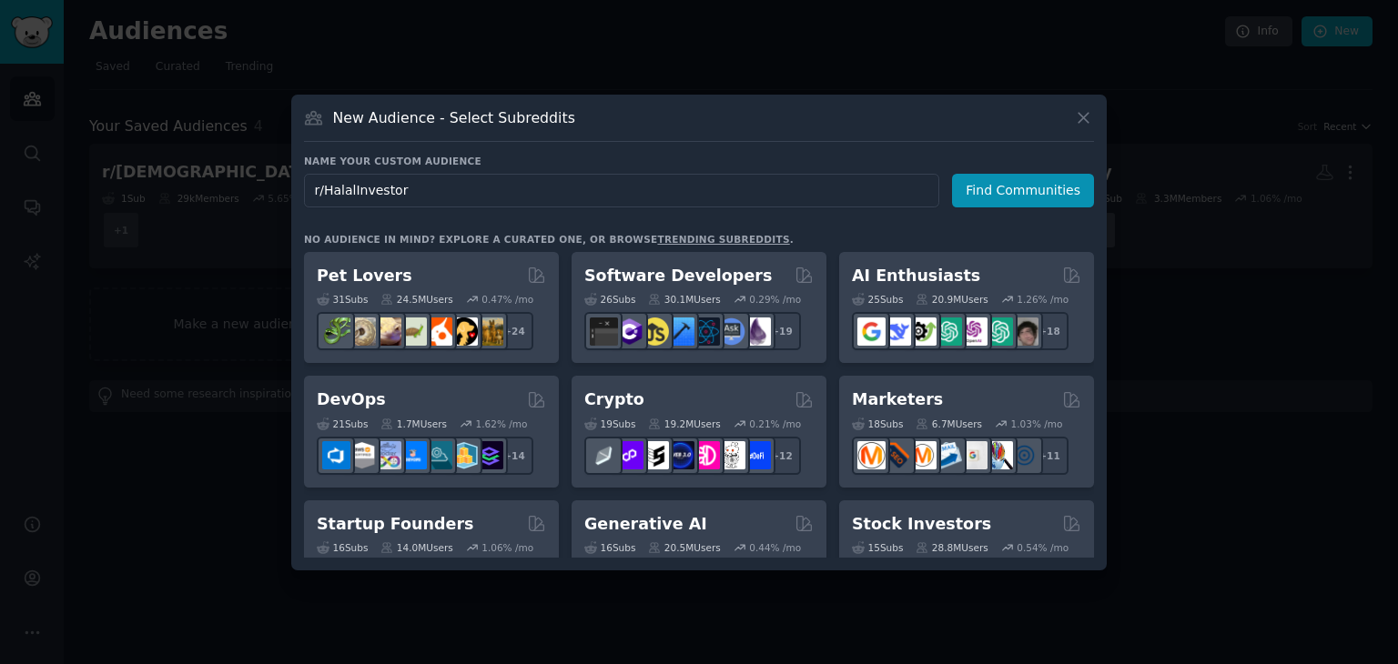
click button "Find Communities" at bounding box center [1023, 191] width 142 height 34
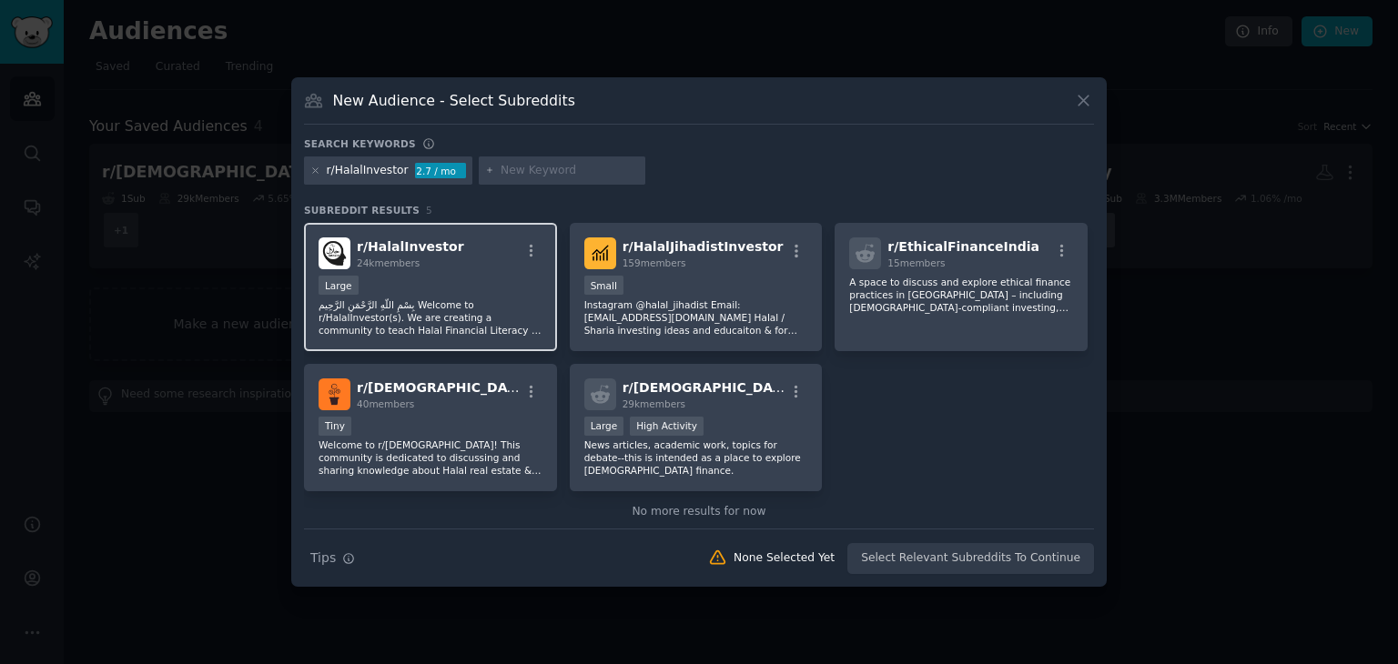
click at [429, 251] on span "r/ HalalInvestor" at bounding box center [410, 246] width 107 height 15
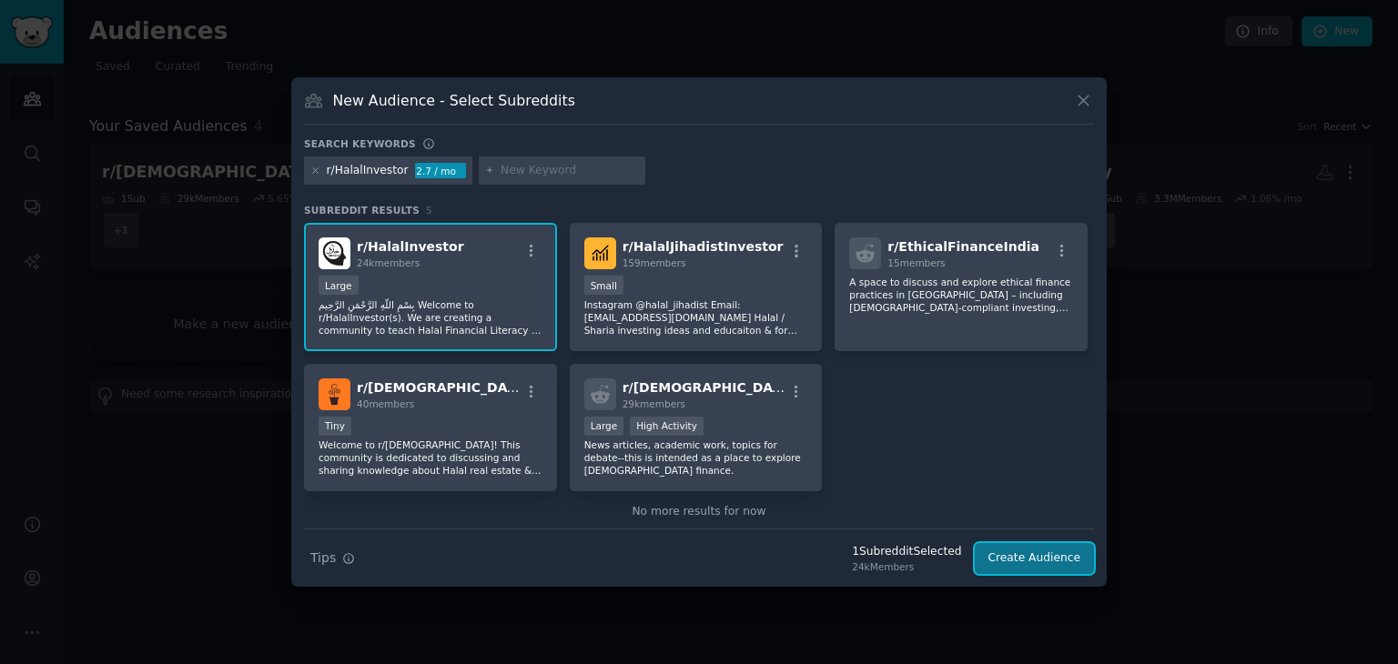
click at [1046, 563] on button "Create Audience" at bounding box center [1034, 558] width 120 height 31
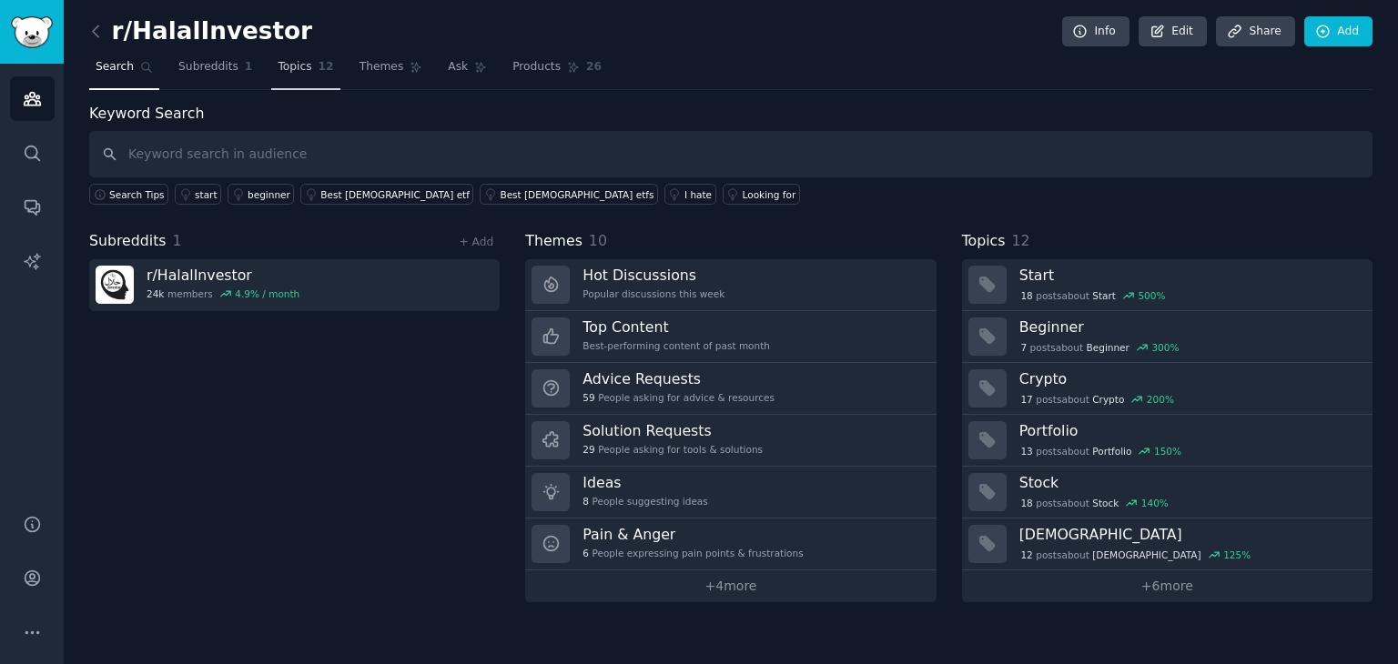
click at [278, 62] on span "Topics" at bounding box center [295, 67] width 34 height 16
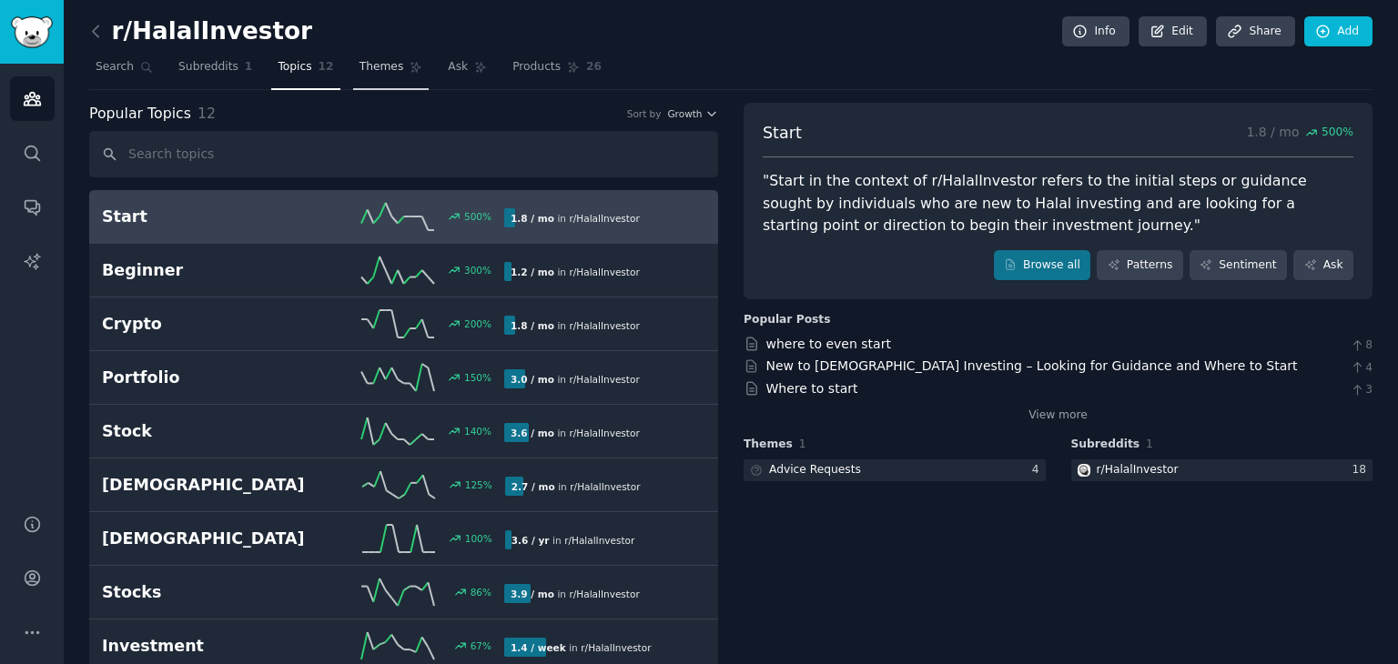
click at [383, 65] on link "Themes" at bounding box center [391, 71] width 76 height 37
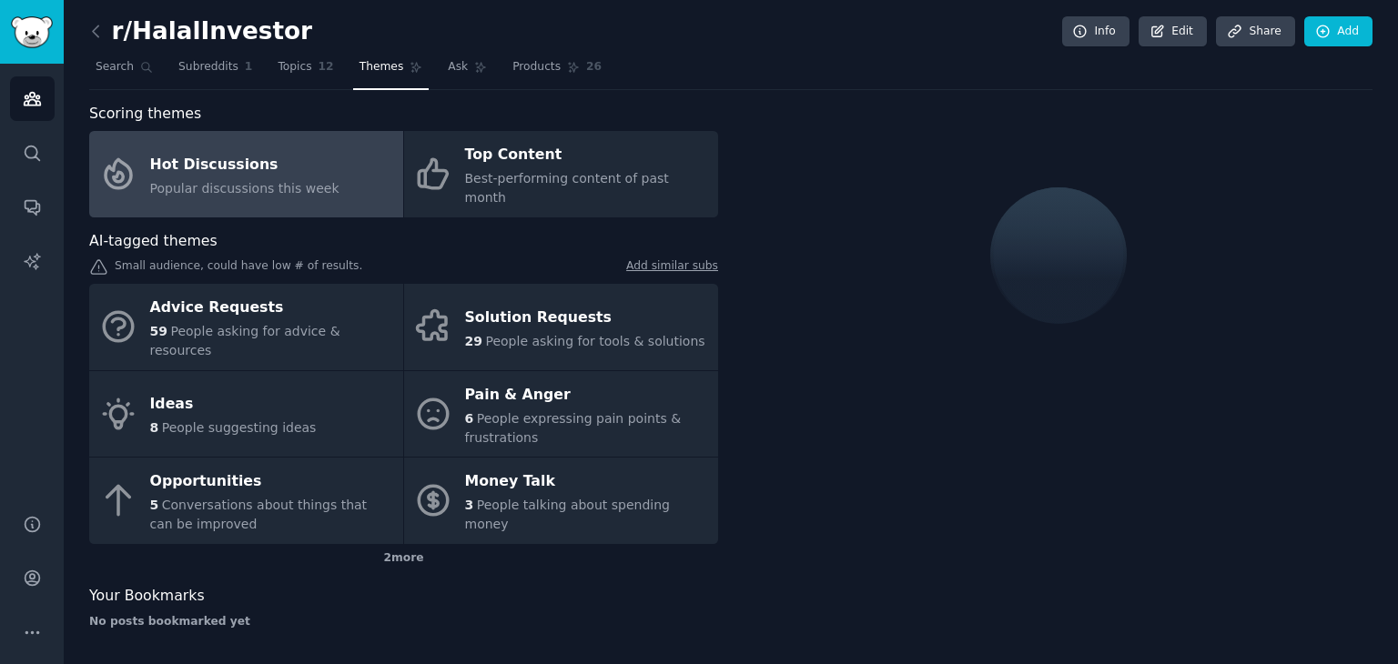
click at [264, 159] on div "Hot Discussions" at bounding box center [244, 164] width 189 height 29
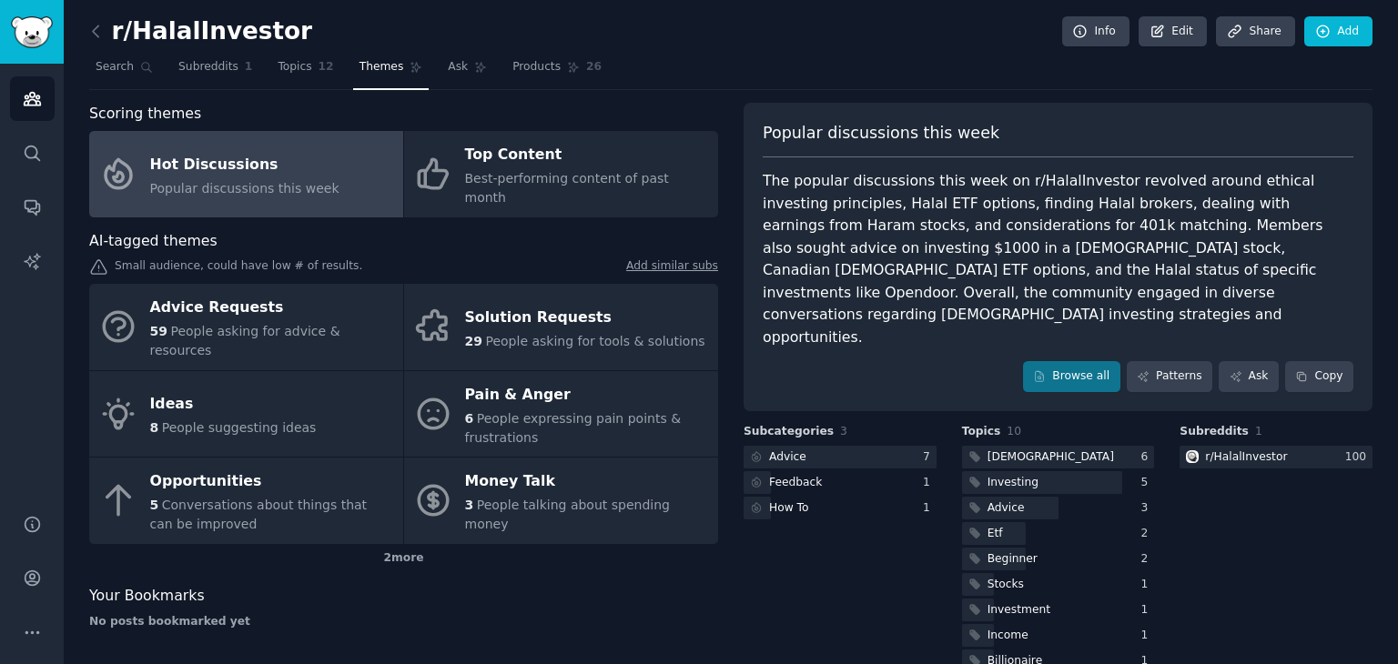
click at [881, 207] on div "The popular discussions this week on r/HalalInvestor revolved around ethical in…" at bounding box center [1057, 259] width 591 height 178
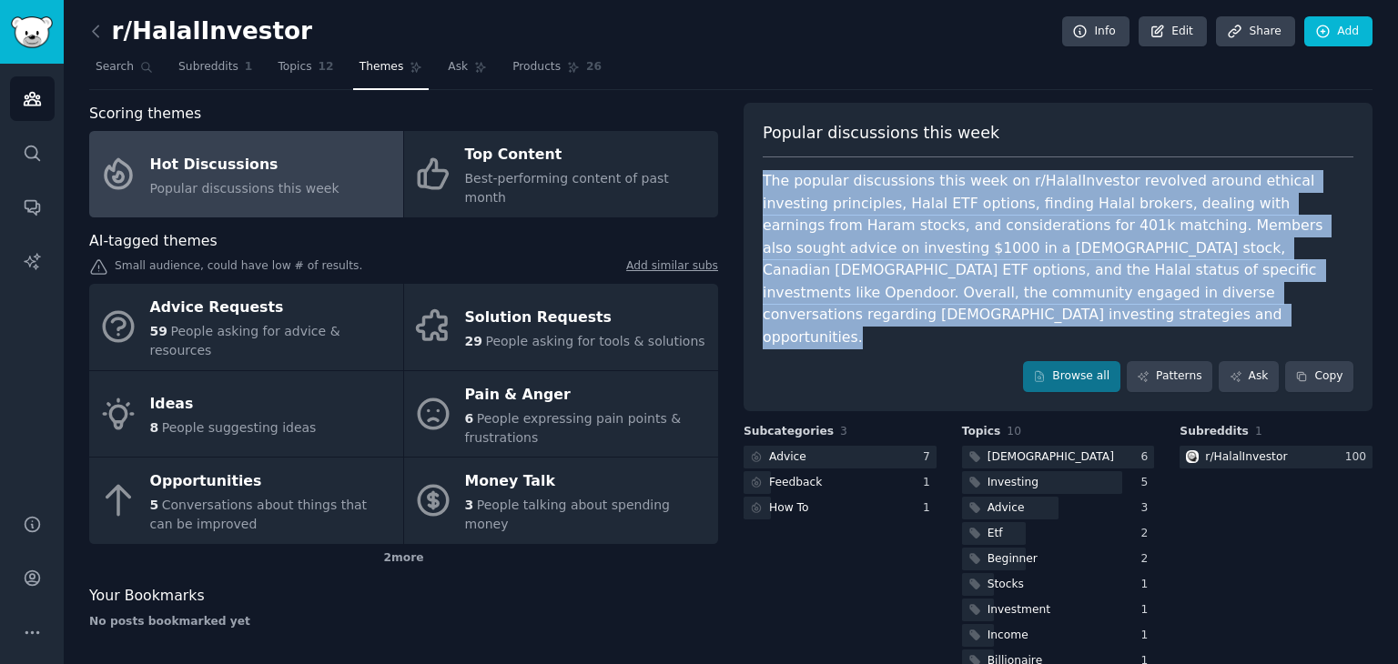
click at [881, 207] on div "The popular discussions this week on r/HalalInvestor revolved around ethical in…" at bounding box center [1057, 259] width 591 height 178
copy div "The popular discussions this week on r/HalalInvestor revolved around ethical in…"
